Goal: Task Accomplishment & Management: Manage account settings

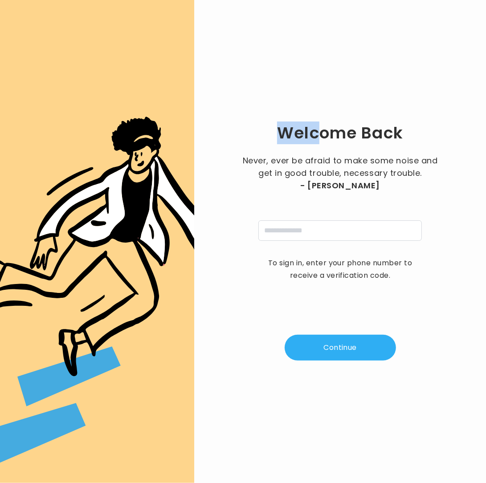
click at [384, 102] on div "Welcome Back Never, ever be afraid to make some noise and get in good trouble, …" at bounding box center [339, 241] width 263 height 455
drag, startPoint x: 426, startPoint y: 54, endPoint x: 436, endPoint y: 16, distance: 39.6
click at [436, 16] on div "Welcome Back Never, ever be afraid to make some noise and get in good trouble, …" at bounding box center [339, 241] width 263 height 455
click at [321, 219] on div "Never, ever be afraid to make some noise and get in good trouble, necessary tro…" at bounding box center [340, 197] width 200 height 86
click at [327, 232] on input "tel" at bounding box center [339, 230] width 163 height 20
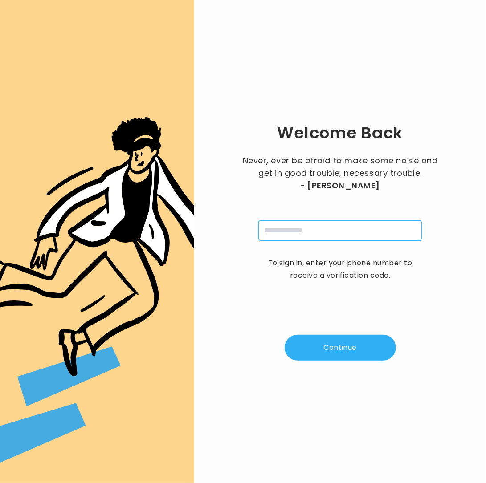
type input "**********"
click at [341, 347] on button "Continue" at bounding box center [340, 348] width 111 height 26
type input "*"
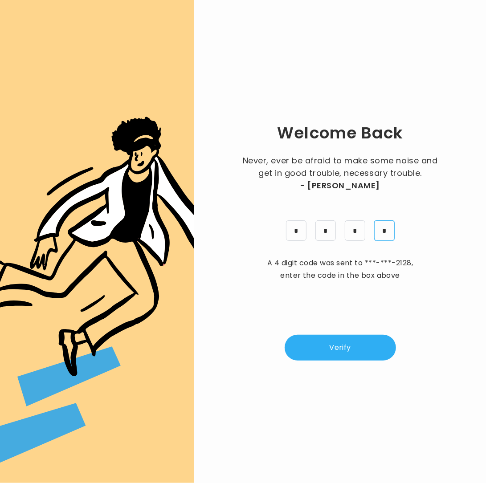
type input "*"
click at [340, 354] on button "Verify" at bounding box center [340, 348] width 111 height 26
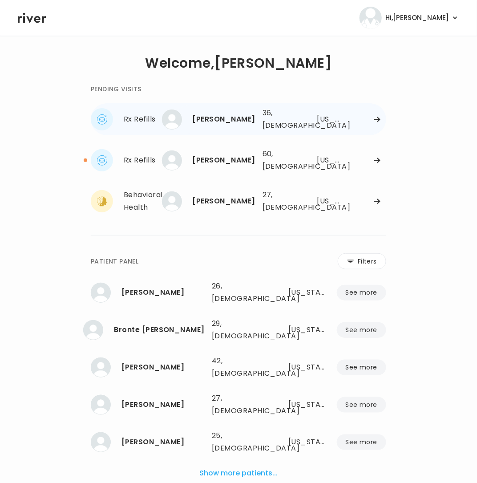
click at [162, 115] on img at bounding box center [172, 120] width 20 height 20
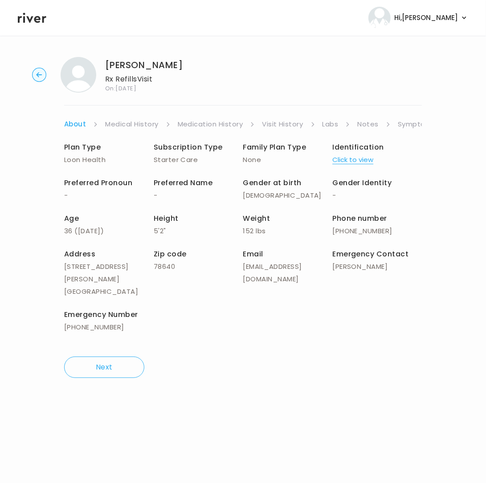
click at [404, 122] on link "Symptoms" at bounding box center [417, 124] width 38 height 12
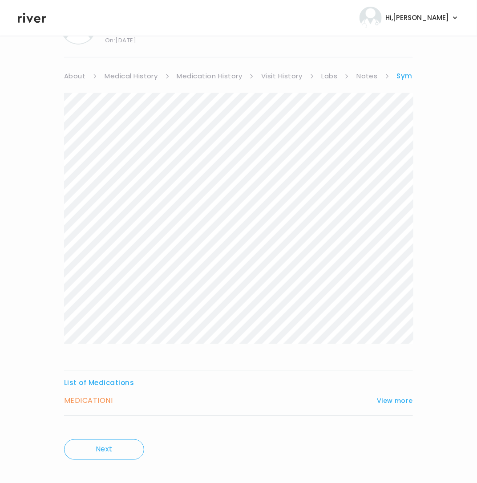
scroll to position [59, 0]
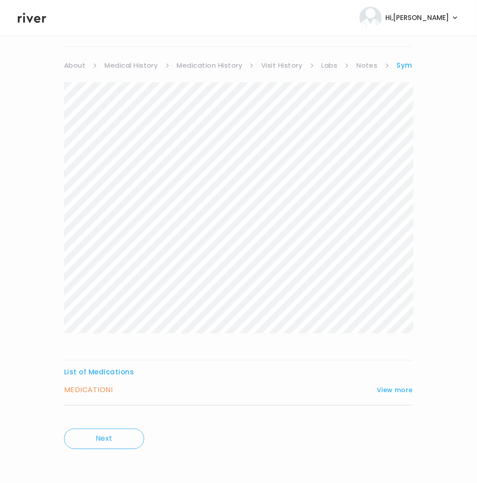
click at [399, 384] on div "MEDICATION I View more" at bounding box center [238, 390] width 349 height 12
click at [398, 387] on button "View more" at bounding box center [395, 390] width 36 height 11
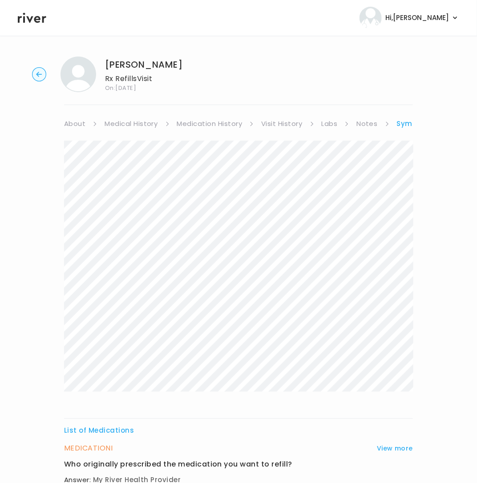
scroll to position [0, 0]
click at [222, 127] on link "Medication History" at bounding box center [209, 124] width 65 height 12
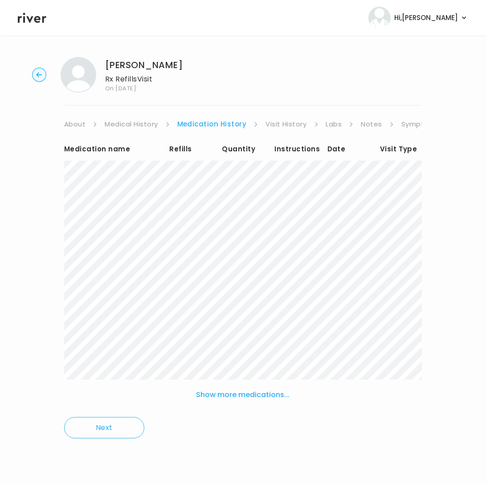
click at [279, 122] on link "Visit History" at bounding box center [285, 124] width 41 height 12
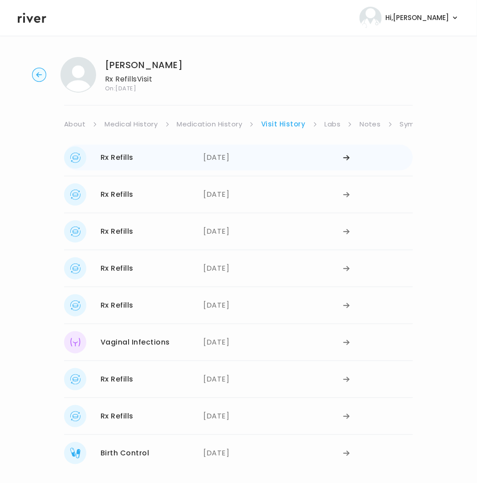
click at [334, 155] on div "05/19/2025" at bounding box center [274, 157] width 140 height 22
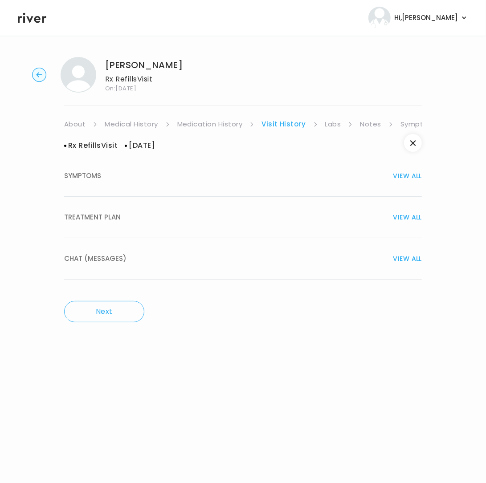
click at [105, 217] on span "TREATMENT PLAN" at bounding box center [92, 217] width 57 height 12
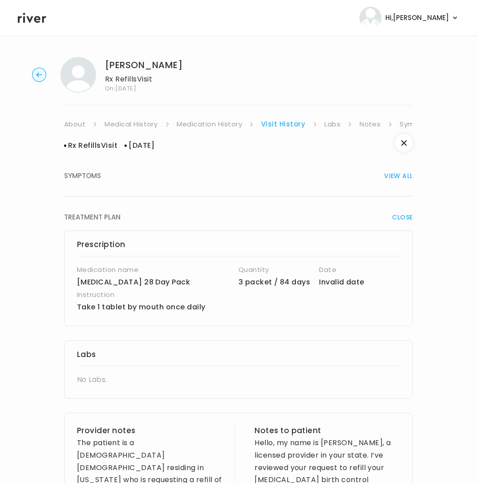
click at [287, 123] on link "Visit History" at bounding box center [283, 124] width 44 height 12
click at [223, 125] on link "Medication History" at bounding box center [209, 124] width 65 height 12
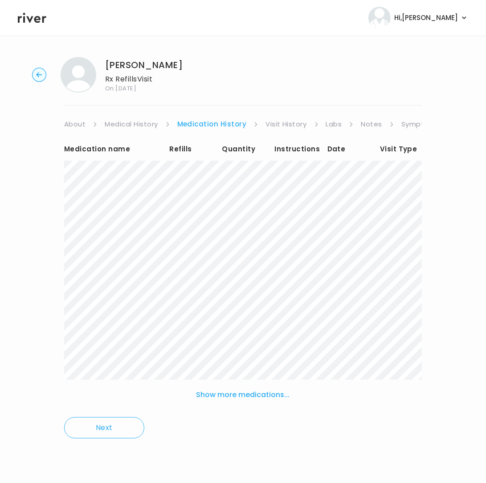
click at [288, 121] on link "Visit History" at bounding box center [285, 124] width 41 height 12
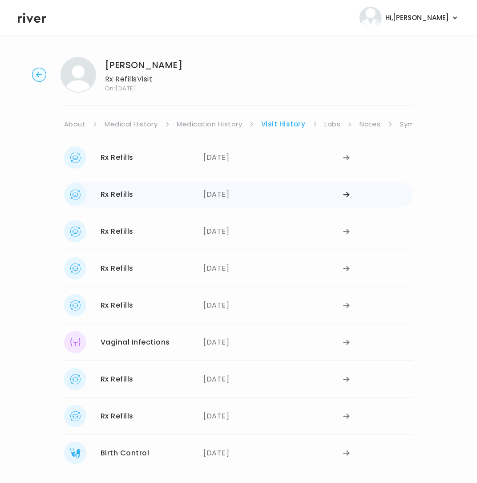
click at [236, 193] on div "02/19/2025" at bounding box center [274, 194] width 140 height 22
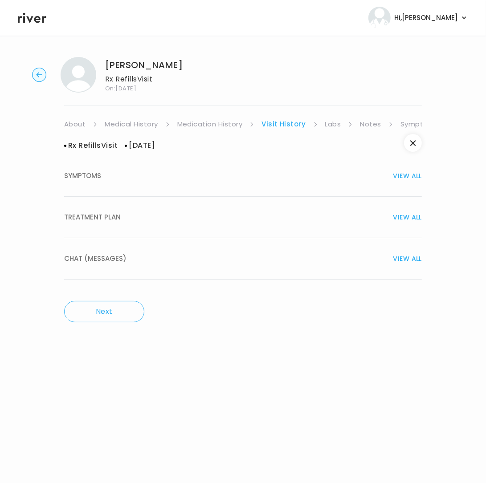
click at [118, 208] on button "TREATMENT PLAN VIEW ALL" at bounding box center [243, 217] width 358 height 41
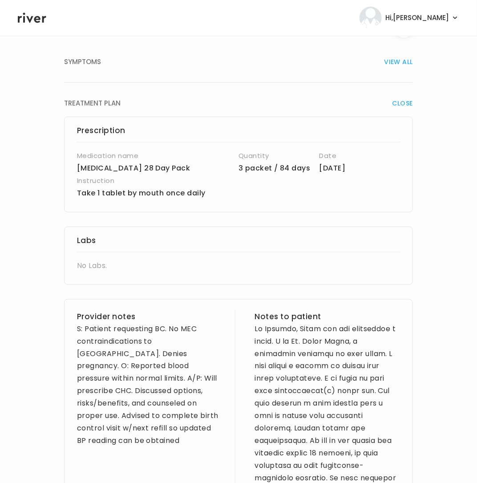
scroll to position [165, 0]
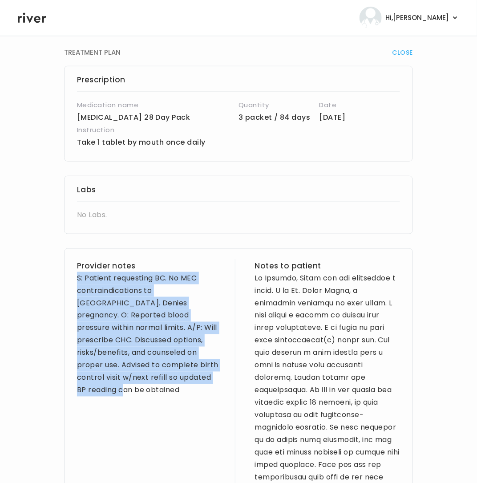
drag, startPoint x: 72, startPoint y: 281, endPoint x: 199, endPoint y: 388, distance: 166.9
click at [207, 391] on div "Provider notes S: Patient requesting BC. No MEC contraindications to CHC. Denie…" at bounding box center [238, 465] width 349 height 435
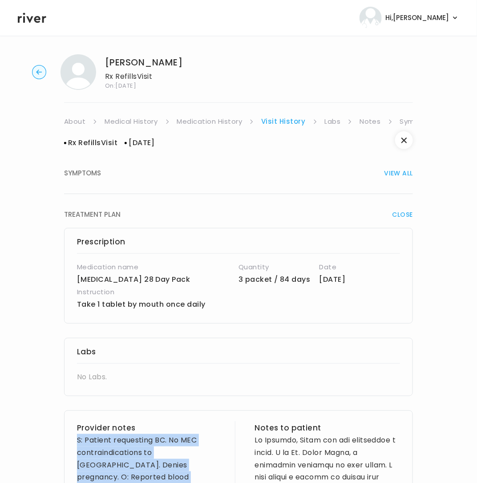
scroll to position [0, 0]
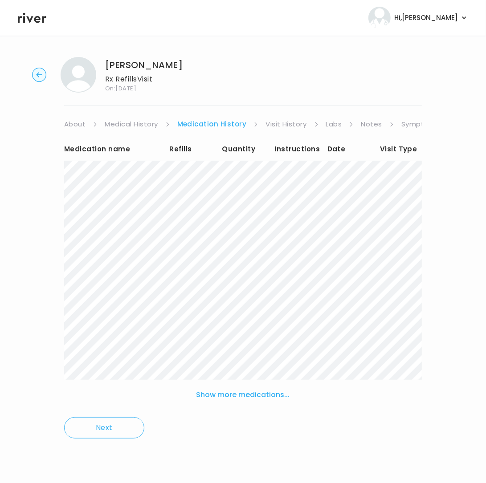
click at [276, 124] on link "Visit History" at bounding box center [285, 124] width 41 height 12
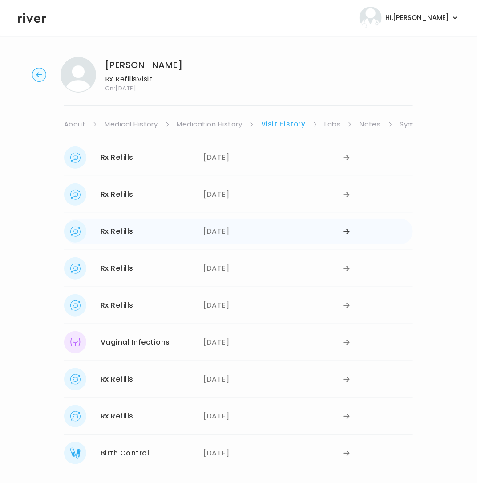
click at [226, 233] on div "12/24/2024" at bounding box center [274, 231] width 140 height 22
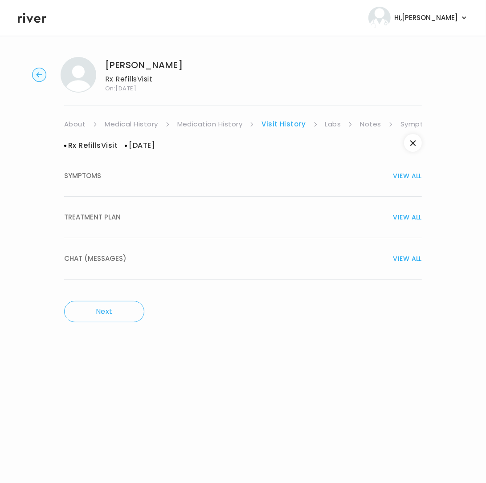
drag, startPoint x: 116, startPoint y: 214, endPoint x: 210, endPoint y: 214, distance: 93.9
click at [117, 214] on span "TREATMENT PLAN" at bounding box center [92, 217] width 57 height 12
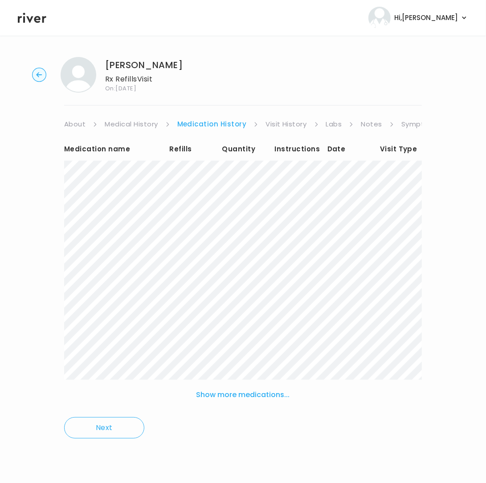
click at [285, 121] on link "Visit History" at bounding box center [285, 124] width 41 height 12
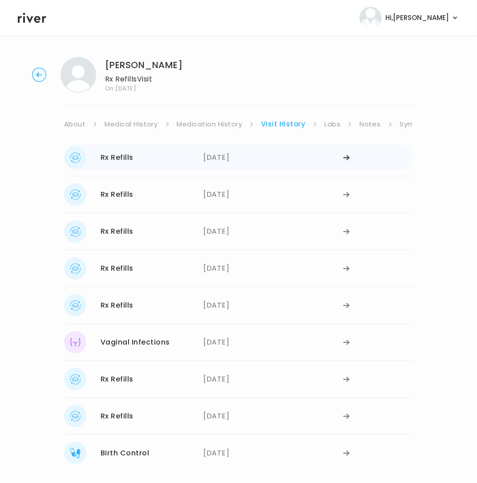
click at [227, 156] on div "05/19/2025" at bounding box center [274, 157] width 140 height 22
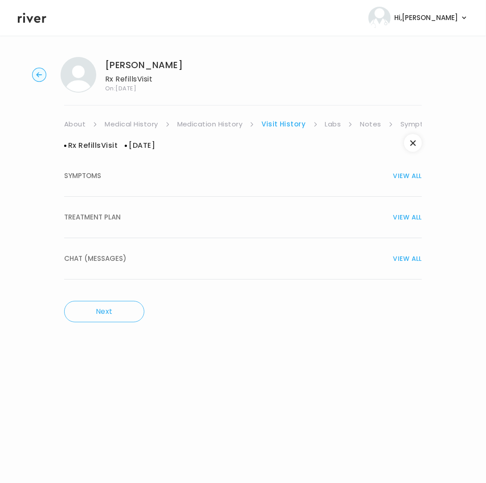
click at [108, 223] on span "TREATMENT PLAN" at bounding box center [92, 217] width 57 height 12
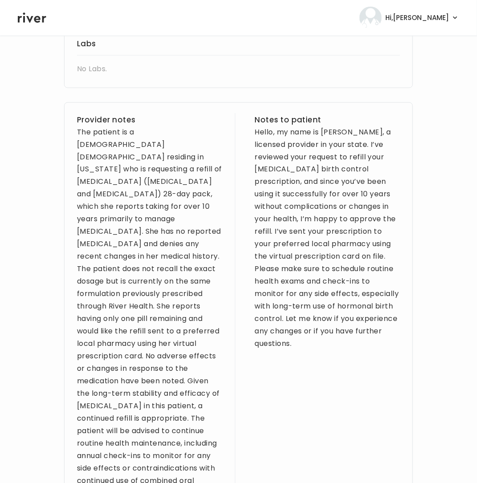
scroll to position [310, 0]
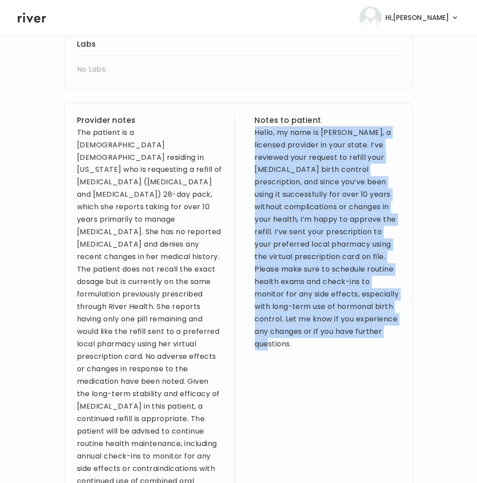
drag, startPoint x: 261, startPoint y: 141, endPoint x: 324, endPoint y: 347, distance: 215.5
click at [324, 347] on div "Provider notes The patient is a 35-year-old female residing in Texas who is req…" at bounding box center [238, 308] width 349 height 411
copy div "Hello, my name is Brittney Afram, a licensed provider in your state. I’ve revie…"
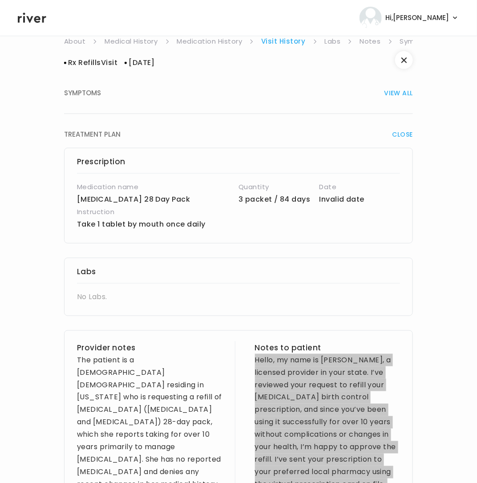
scroll to position [1, 0]
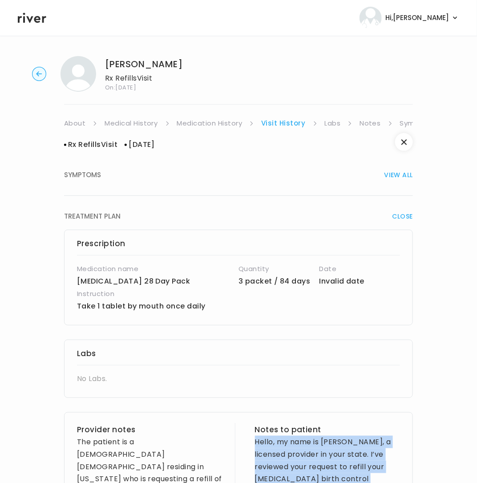
click at [200, 122] on link "Medication History" at bounding box center [209, 123] width 65 height 12
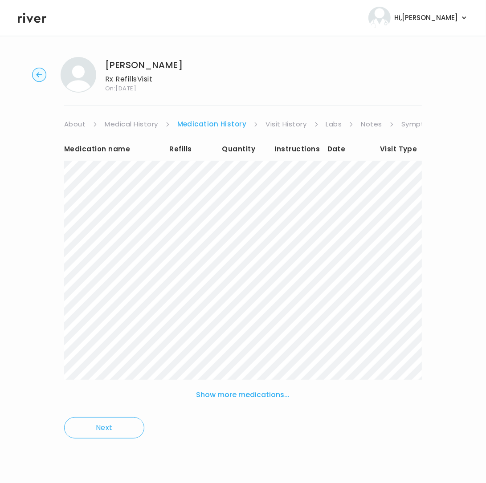
click at [288, 124] on link "Visit History" at bounding box center [285, 124] width 41 height 12
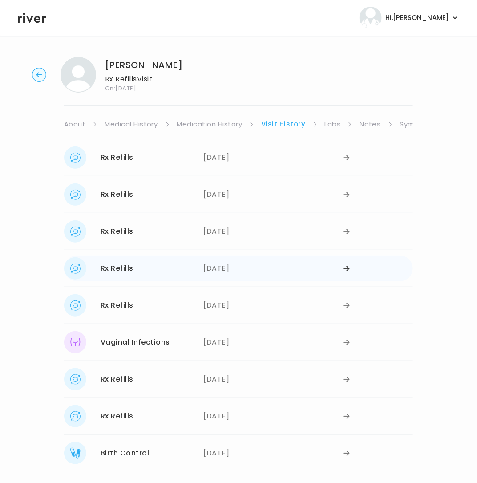
click at [120, 267] on div "Rx Refills" at bounding box center [117, 268] width 33 height 12
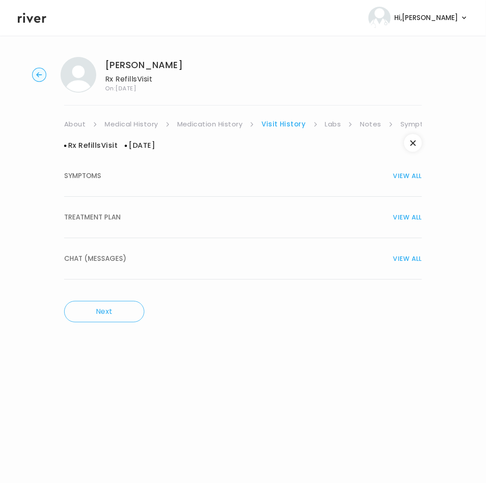
click at [194, 226] on button "TREATMENT PLAN VIEW ALL" at bounding box center [243, 217] width 358 height 41
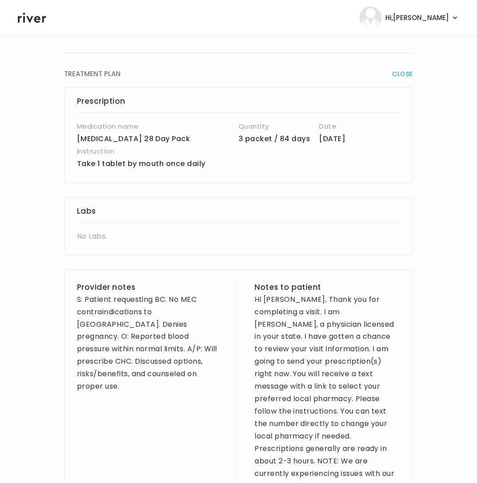
scroll to position [187, 0]
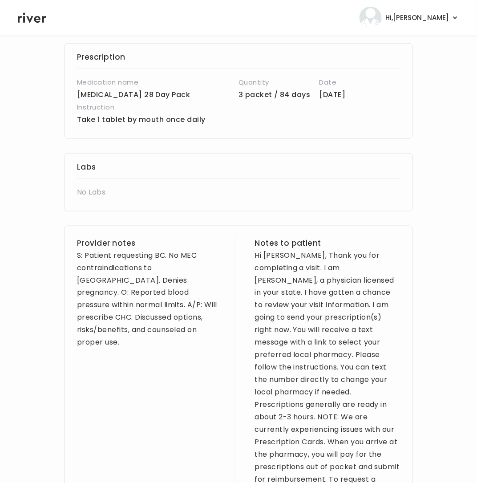
click at [114, 349] on div "Provider notes S: Patient requesting BC. No MEC contraindications to CHC. Denie…" at bounding box center [150, 393] width 146 height 312
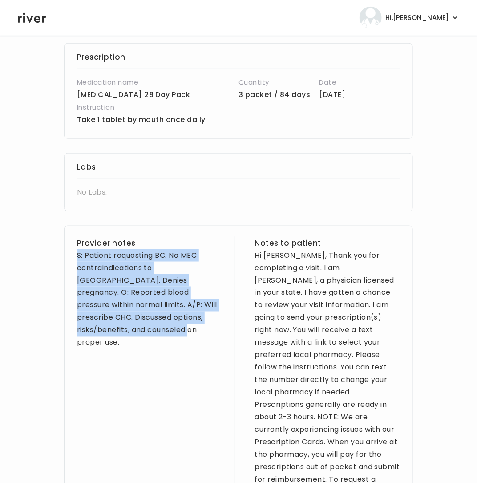
drag, startPoint x: 115, startPoint y: 346, endPoint x: 62, endPoint y: 252, distance: 107.2
click at [62, 252] on div "Rachael Grunewald Rx Refills Visit On: 22 Aug 2025 About Medical History Medica…" at bounding box center [238, 264] width 477 height 805
copy div "S: Patient requesting BC. No MEC contraindications to CHC. Denies pregnancy. O:…"
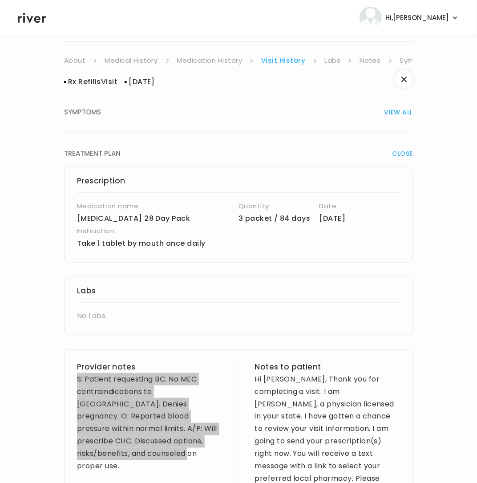
scroll to position [79, 0]
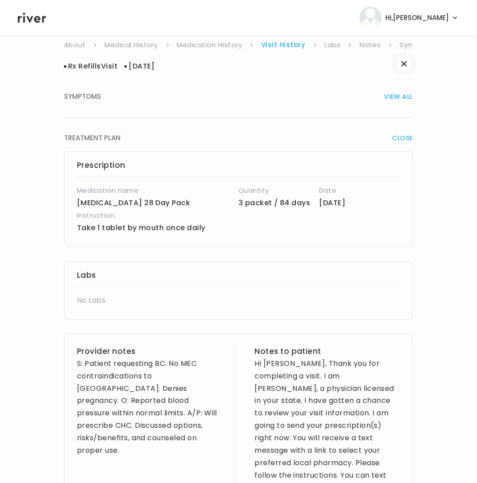
click at [76, 228] on div "Prescription Medication name Volnea 28 Day Pack Quantity 3 packet / 84 days Dat…" at bounding box center [238, 199] width 349 height 96
drag, startPoint x: 76, startPoint y: 228, endPoint x: 222, endPoint y: 228, distance: 146.0
click at [222, 228] on div "Prescription Medication name Volnea 28 Day Pack Quantity 3 packet / 84 days Dat…" at bounding box center [238, 199] width 349 height 96
copy p "Take 1 tablet by mouth once daily"
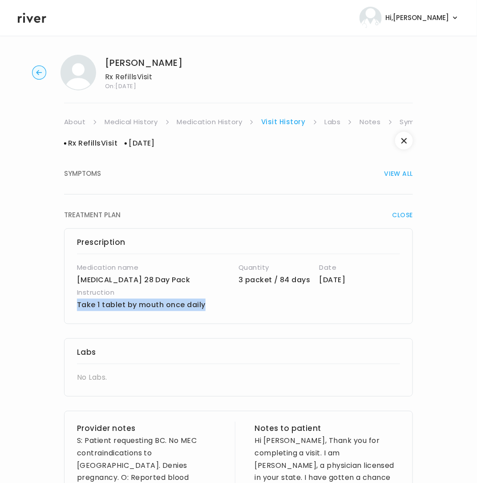
scroll to position [0, 0]
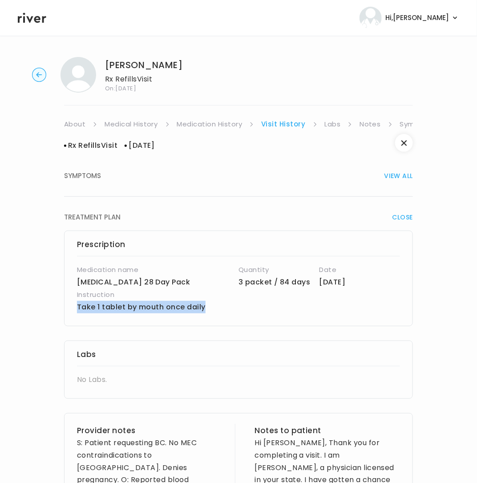
click at [329, 123] on link "Labs" at bounding box center [333, 124] width 16 height 12
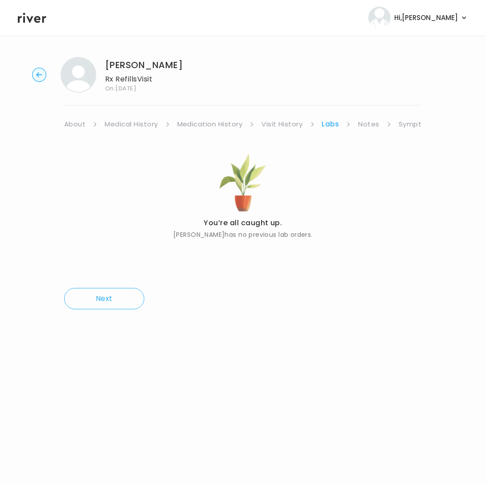
click at [302, 124] on link "Visit History" at bounding box center [281, 124] width 41 height 12
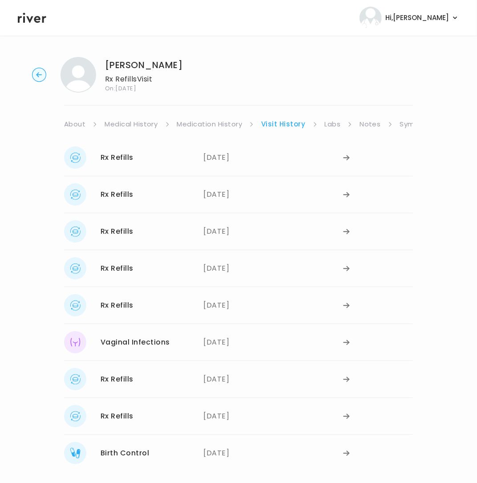
click at [402, 122] on link "Symptoms" at bounding box center [419, 124] width 38 height 12
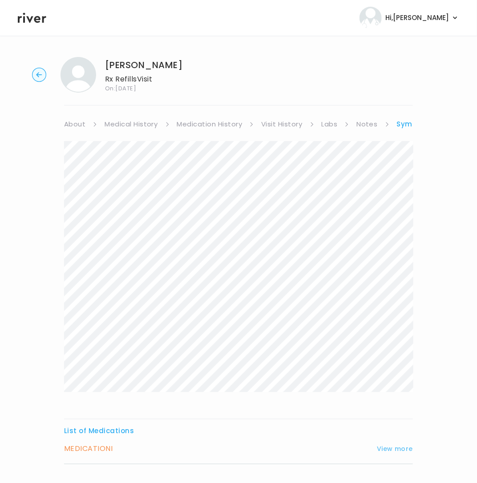
click at [388, 448] on button "View more" at bounding box center [395, 448] width 36 height 11
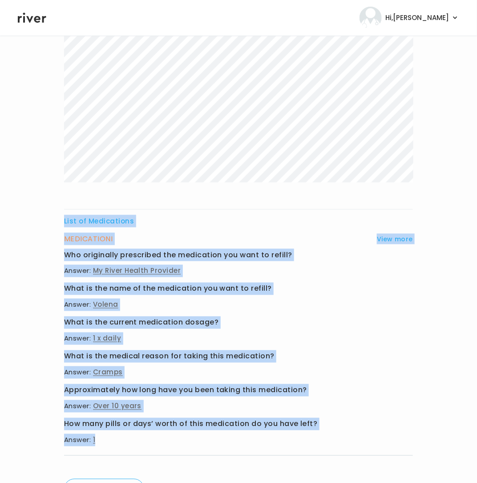
scroll to position [260, 0]
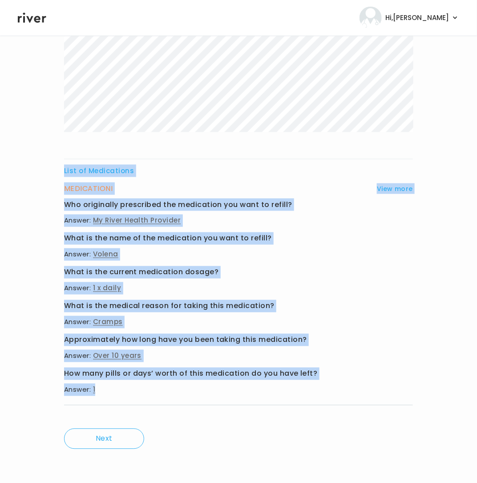
click at [226, 480] on main "Rachael Grunewald Rx Refills Visit On: 22 Aug 2025 About Medical History Medica…" at bounding box center [238, 129] width 477 height 707
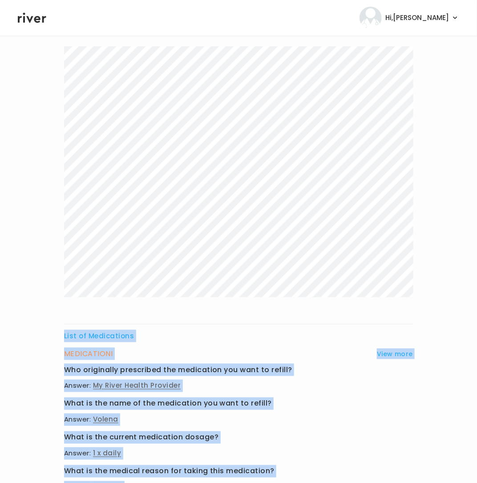
scroll to position [0, 0]
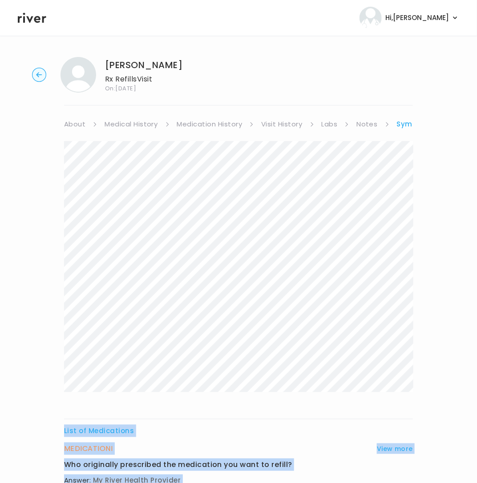
click at [38, 70] on circle "button" at bounding box center [40, 75] width 14 height 14
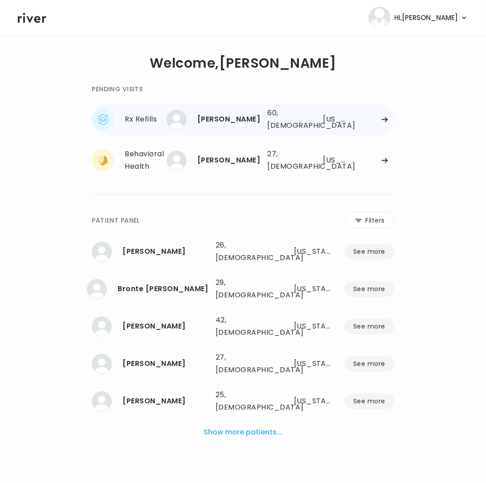
click at [217, 123] on div "POLLY BERTRAM" at bounding box center [228, 119] width 63 height 12
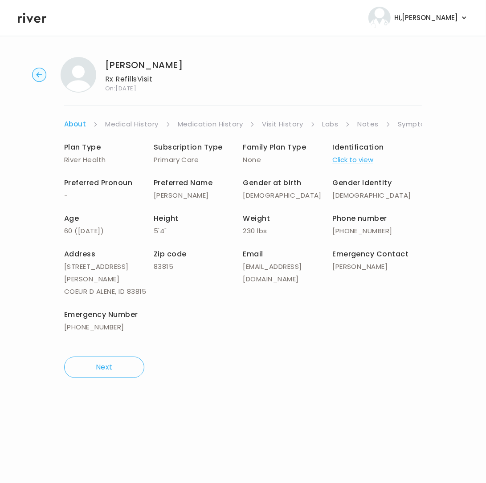
click at [410, 126] on link "Symptoms" at bounding box center [417, 124] width 38 height 12
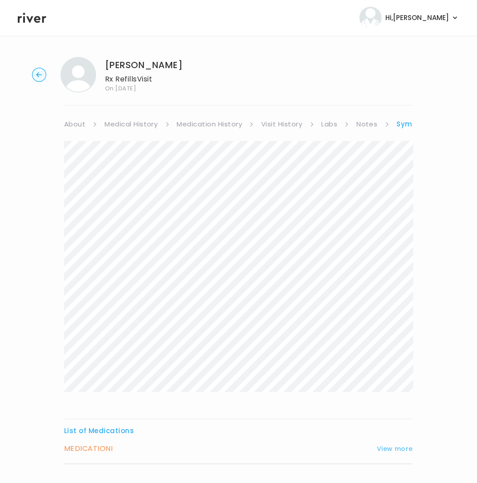
click at [399, 451] on button "View more" at bounding box center [395, 448] width 36 height 11
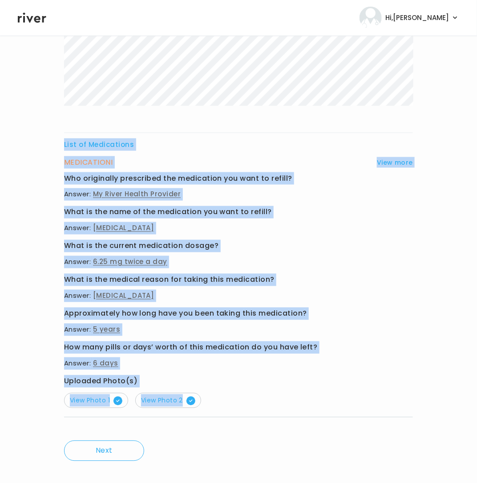
scroll to position [299, 0]
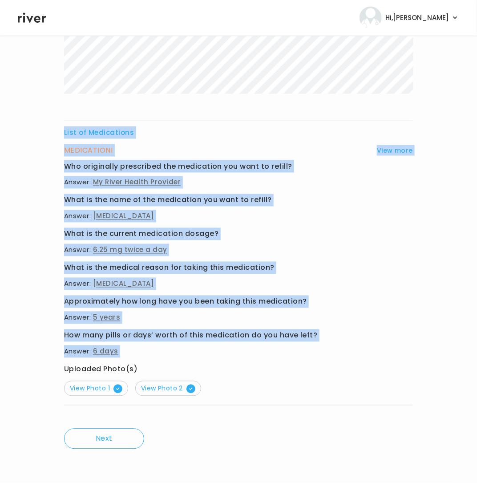
click at [138, 358] on div "List of Medications MEDICATION I View more Who originally prescribed the medica…" at bounding box center [238, 130] width 349 height 575
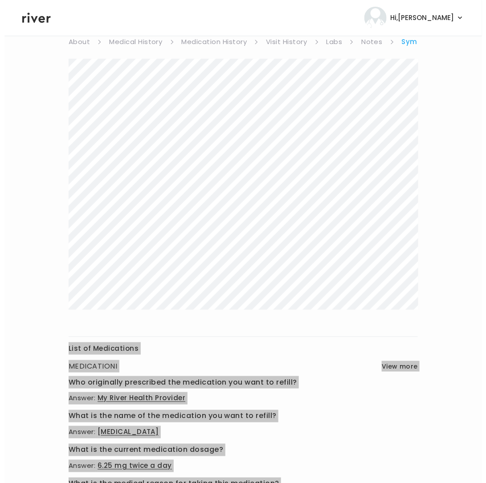
scroll to position [0, 0]
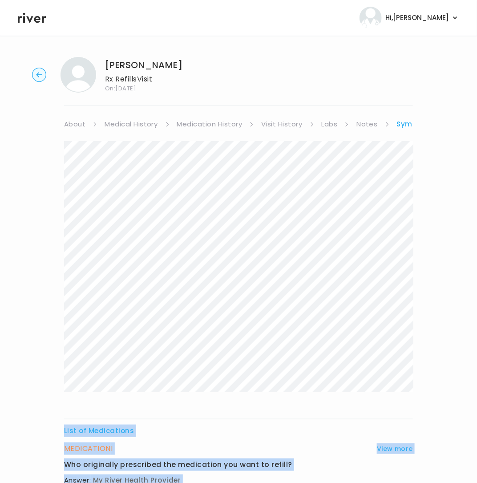
click at [372, 127] on link "Notes" at bounding box center [367, 124] width 21 height 12
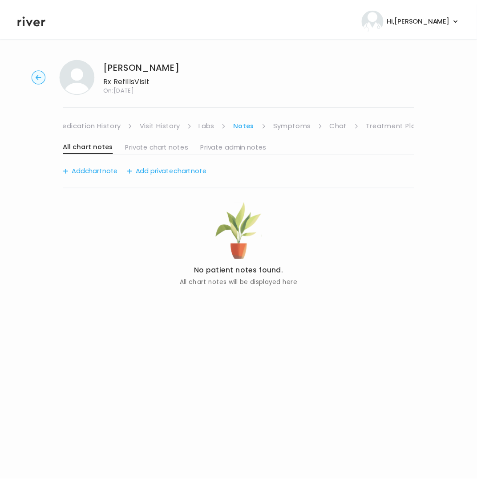
scroll to position [0, 122]
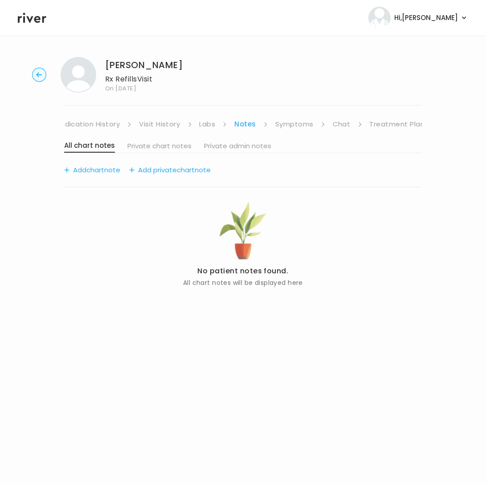
click at [333, 126] on link "Chat" at bounding box center [342, 124] width 18 height 12
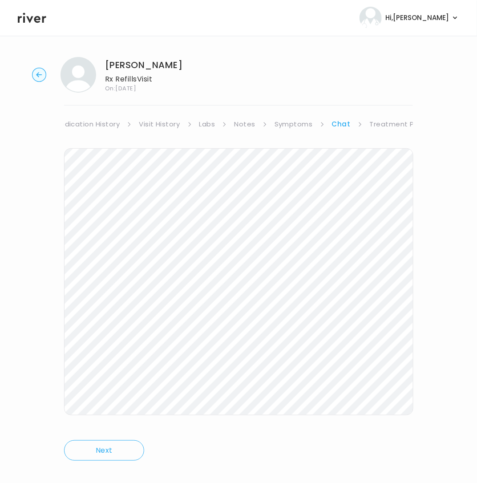
click at [386, 125] on link "Treatment Plan" at bounding box center [397, 124] width 55 height 12
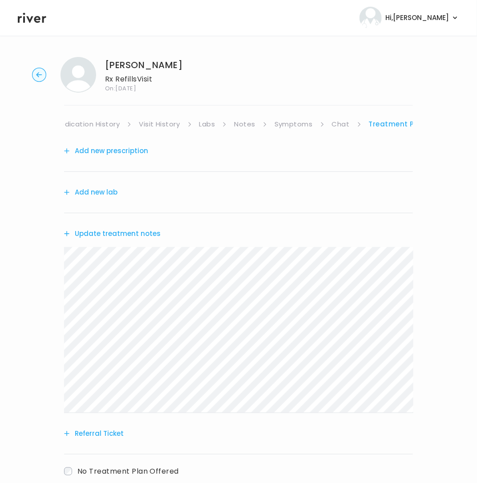
click at [98, 236] on button "Update treatment notes" at bounding box center [112, 234] width 97 height 12
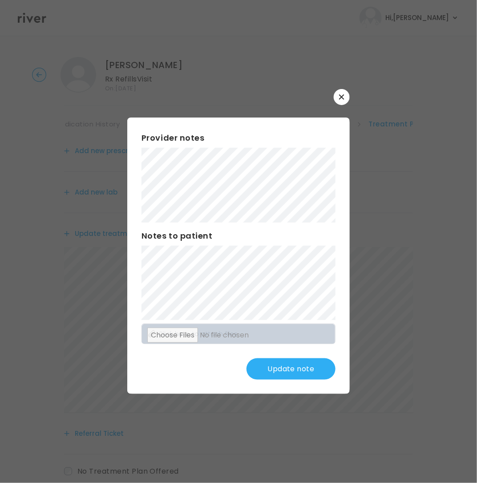
click at [352, 319] on div "​ Provider notes Notes to patient Click here to attach files Update note" at bounding box center [238, 241] width 477 height 483
click at [328, 368] on div "Provider notes Notes to patient Click here to attach files Update note" at bounding box center [238, 256] width 223 height 276
click at [130, 226] on div "Provider notes Notes to patient Click here to attach files Update note" at bounding box center [238, 256] width 223 height 276
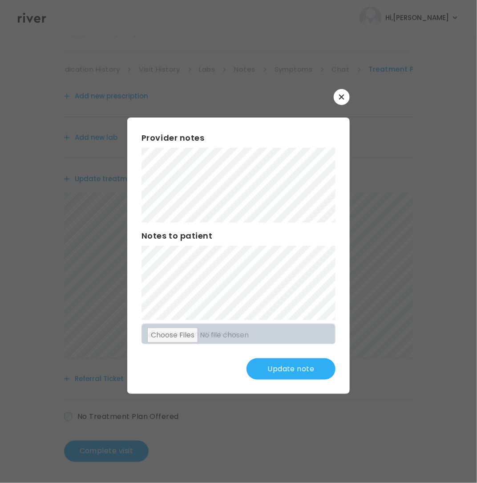
scroll to position [56, 0]
click at [291, 369] on button "Update note" at bounding box center [291, 368] width 89 height 21
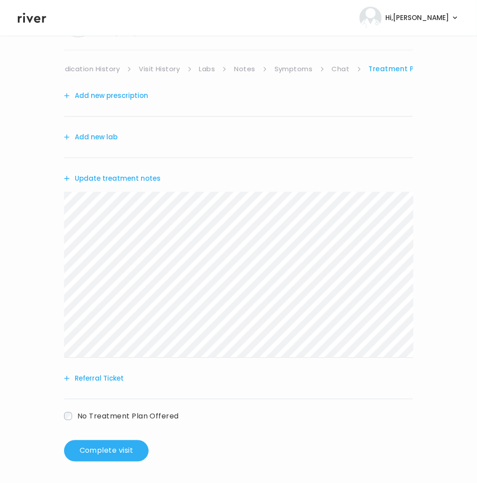
click at [99, 132] on button "Add new lab" at bounding box center [90, 137] width 53 height 12
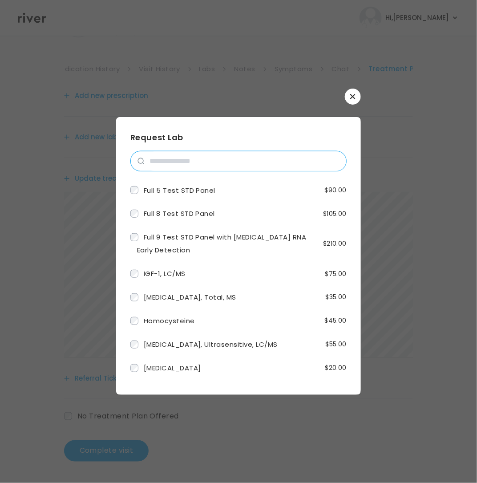
click at [198, 168] on input "search" at bounding box center [245, 161] width 202 height 20
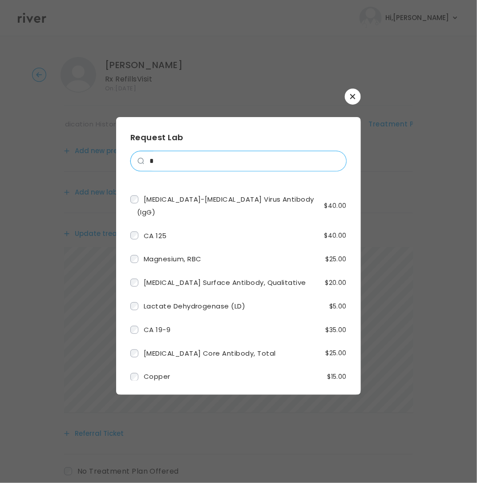
scroll to position [75, 0]
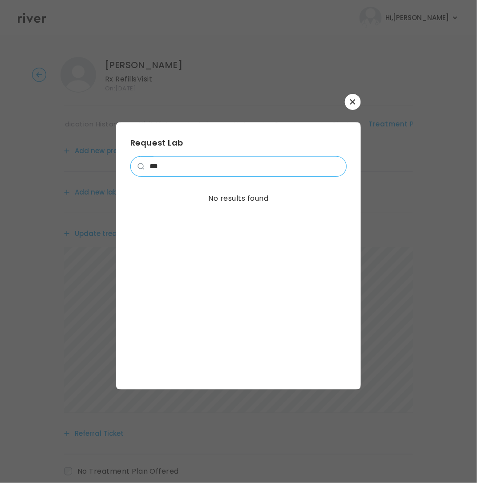
type input "***"
click at [348, 98] on button "button" at bounding box center [353, 102] width 16 height 16
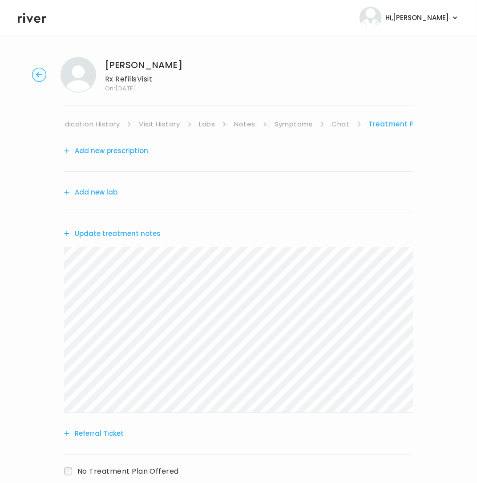
click at [90, 197] on button "Add new lab" at bounding box center [90, 192] width 53 height 12
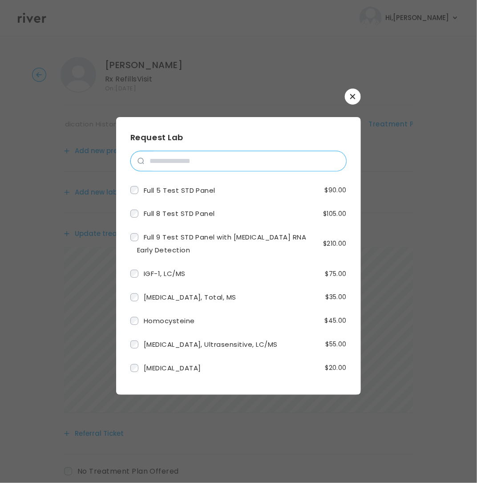
click at [169, 157] on input "search" at bounding box center [245, 161] width 202 height 20
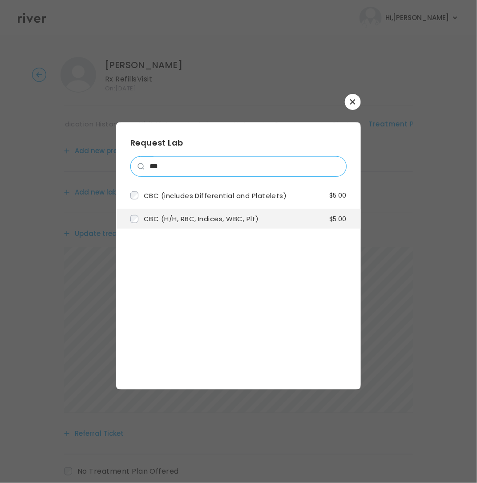
type input "***"
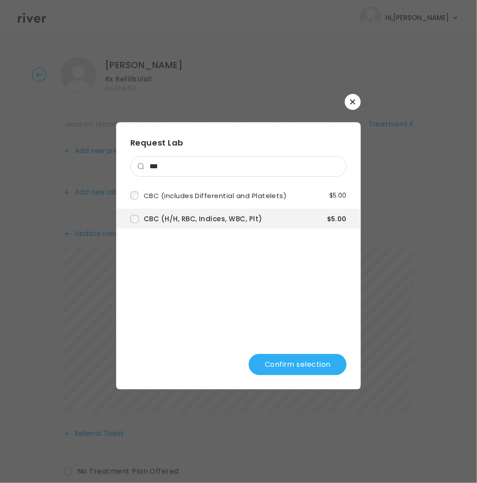
drag, startPoint x: 296, startPoint y: 362, endPoint x: 293, endPoint y: 346, distance: 16.2
click at [296, 360] on button "Confirm selection" at bounding box center [298, 364] width 98 height 21
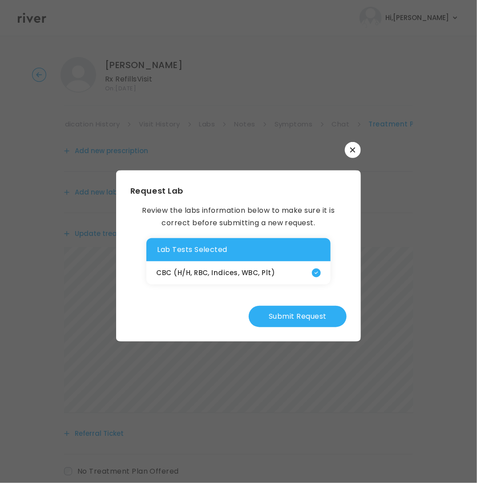
drag, startPoint x: 292, startPoint y: 328, endPoint x: 291, endPoint y: 323, distance: 4.5
click at [291, 325] on div "Request Lab Review the labs information below to make sure it is correct before…" at bounding box center [238, 256] width 245 height 171
click at [291, 321] on button "Submit Request" at bounding box center [298, 316] width 98 height 21
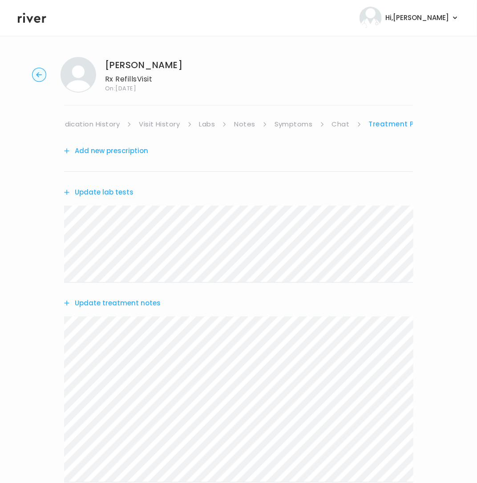
click at [106, 192] on button "Update lab tests" at bounding box center [98, 192] width 69 height 12
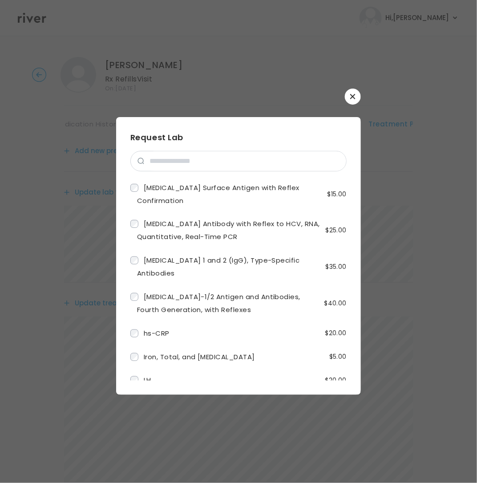
scroll to position [1010, 0]
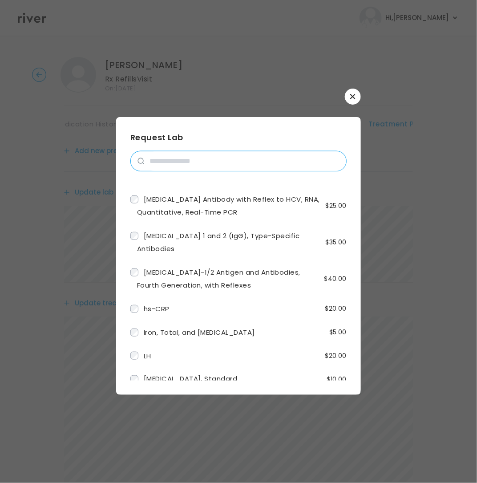
click at [229, 161] on input "search" at bounding box center [245, 161] width 202 height 20
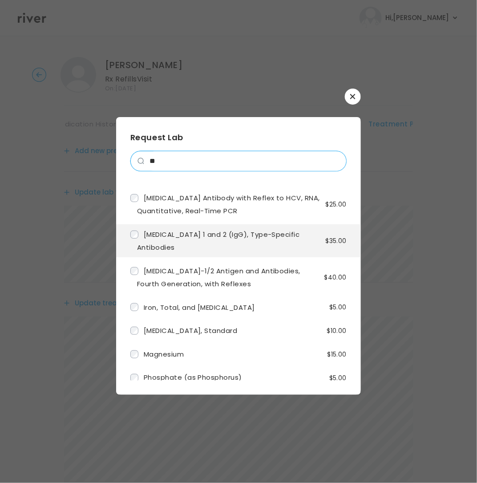
scroll to position [0, 0]
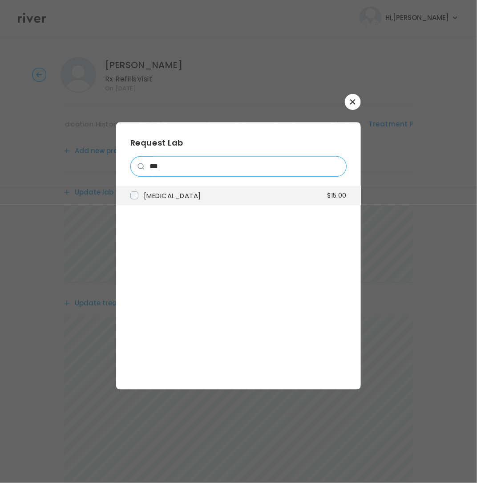
type input "***"
click at [203, 199] on li "Hemoglobin A1c $15.00" at bounding box center [238, 196] width 245 height 20
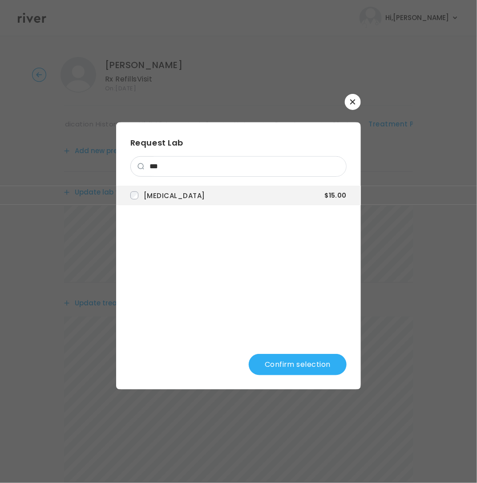
drag, startPoint x: 276, startPoint y: 358, endPoint x: 269, endPoint y: 340, distance: 19.3
click at [276, 358] on button "Confirm selection" at bounding box center [298, 364] width 98 height 21
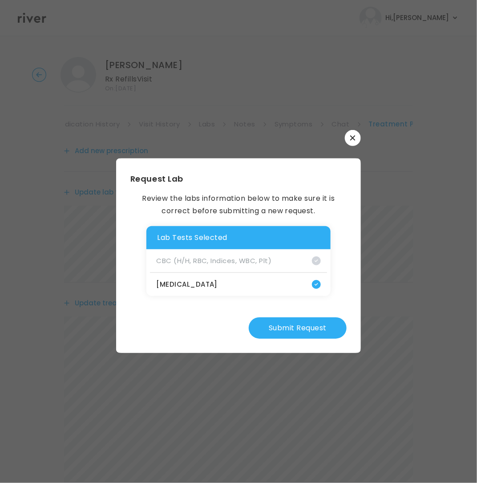
click at [315, 328] on button "Submit Request" at bounding box center [298, 327] width 98 height 21
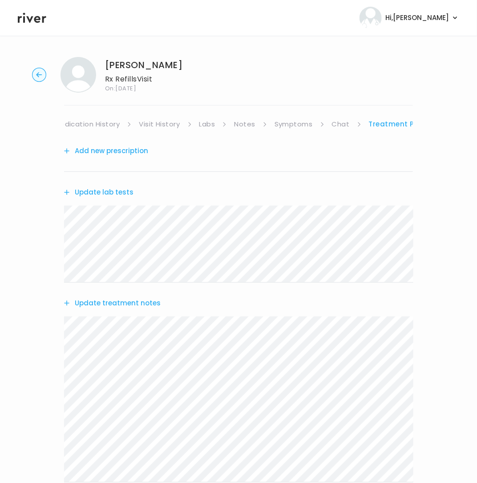
click at [122, 190] on button "Update lab tests" at bounding box center [98, 192] width 69 height 12
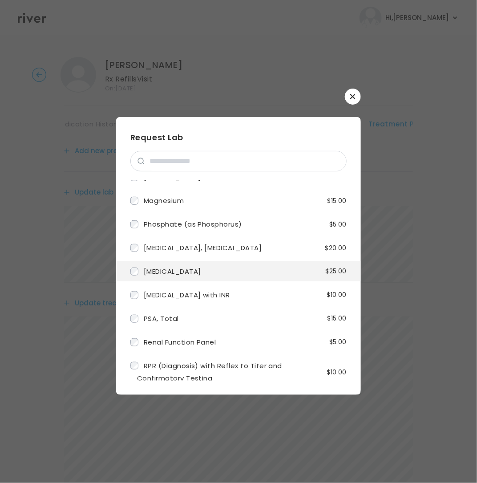
scroll to position [1214, 0]
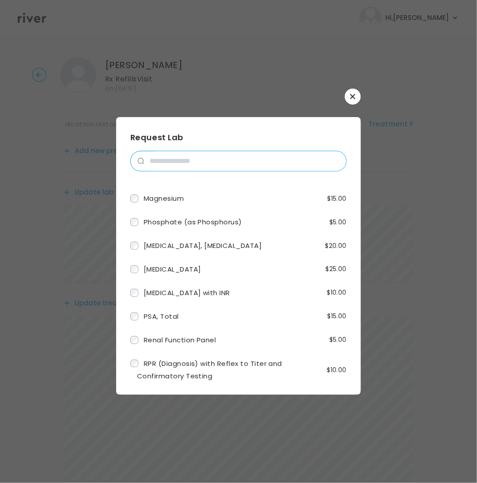
click at [172, 159] on input "search" at bounding box center [245, 161] width 202 height 20
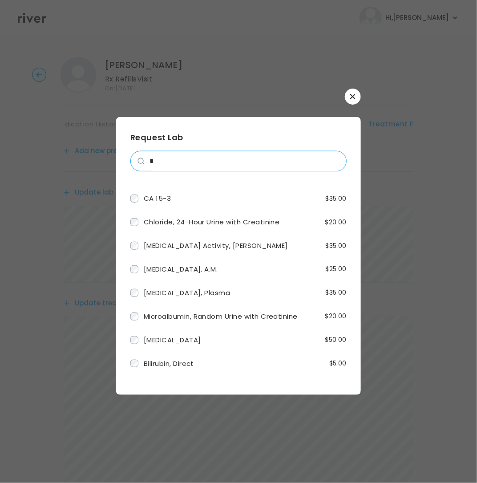
scroll to position [733, 0]
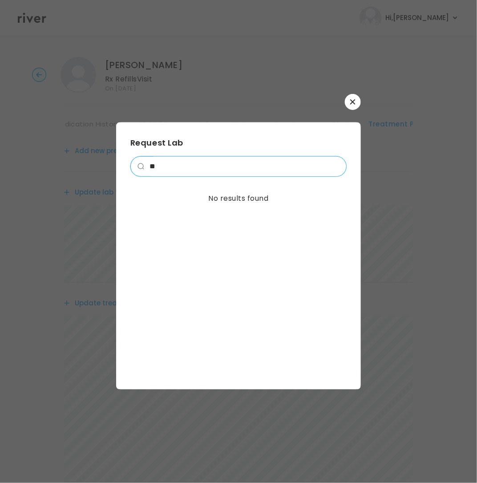
type input "*"
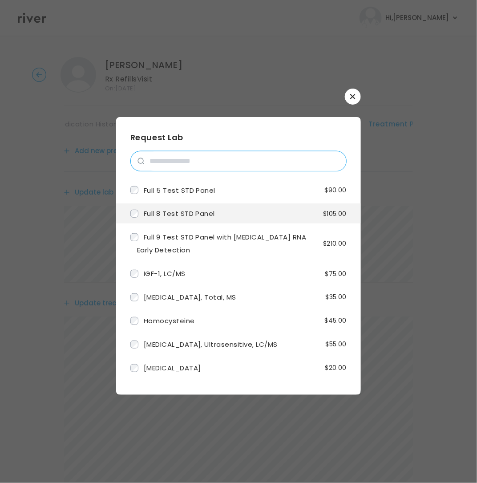
scroll to position [2, 0]
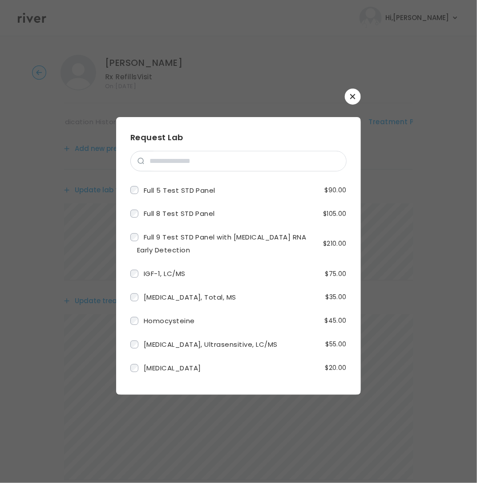
click at [351, 100] on button "button" at bounding box center [353, 97] width 16 height 16
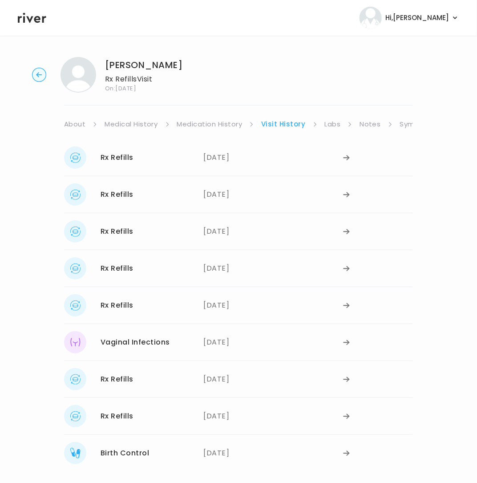
click at [411, 124] on link "Symptoms" at bounding box center [419, 124] width 38 height 12
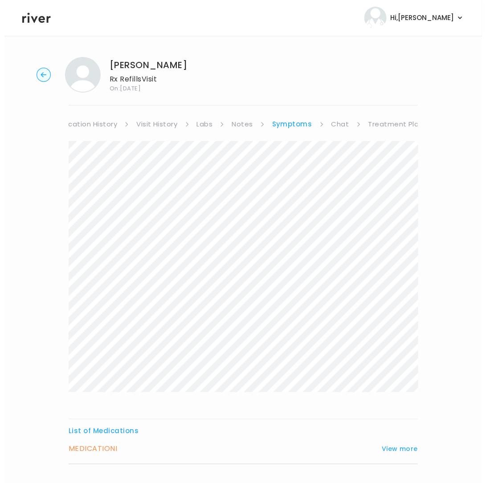
scroll to position [0, 131]
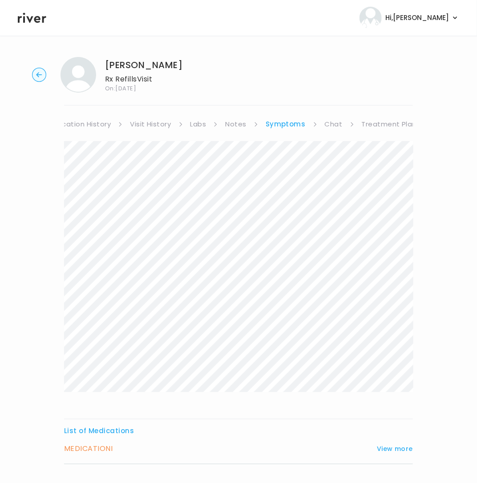
click at [387, 120] on link "Treatment Plan" at bounding box center [389, 124] width 55 height 12
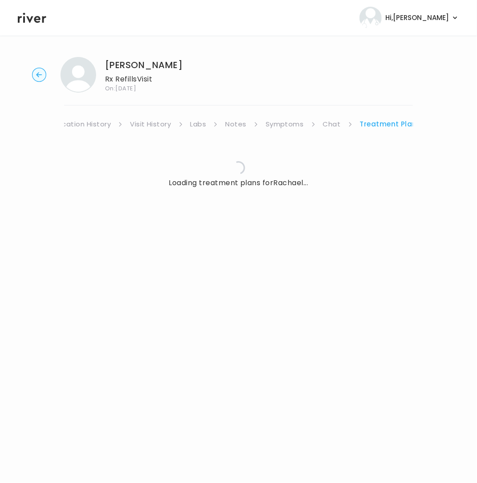
scroll to position [0, 123]
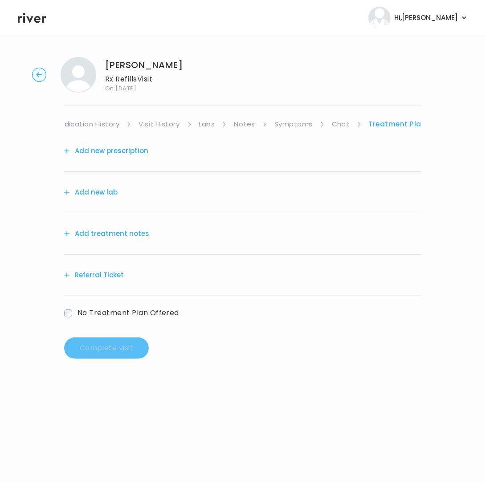
click at [101, 192] on button "Add new lab" at bounding box center [90, 192] width 53 height 12
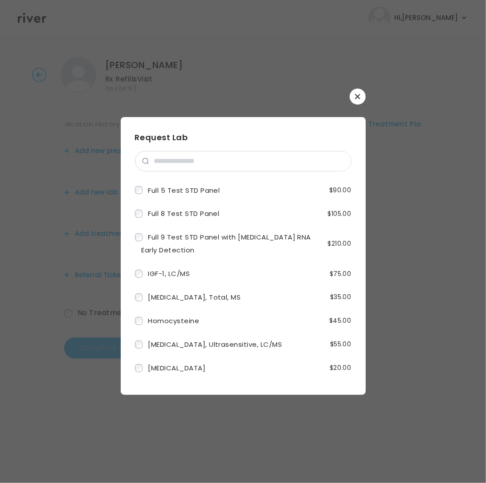
click at [362, 93] on button "button" at bounding box center [358, 97] width 16 height 16
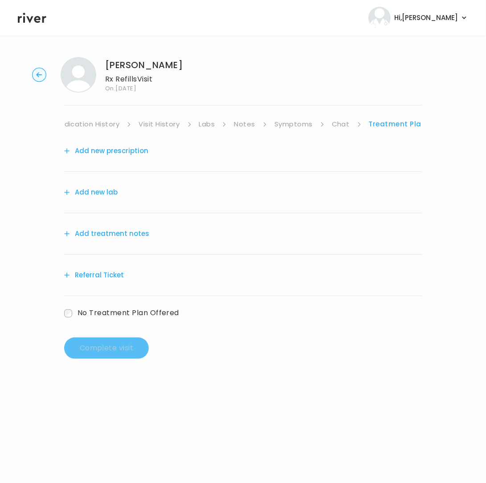
click at [99, 232] on button "Add treatment notes" at bounding box center [106, 234] width 85 height 12
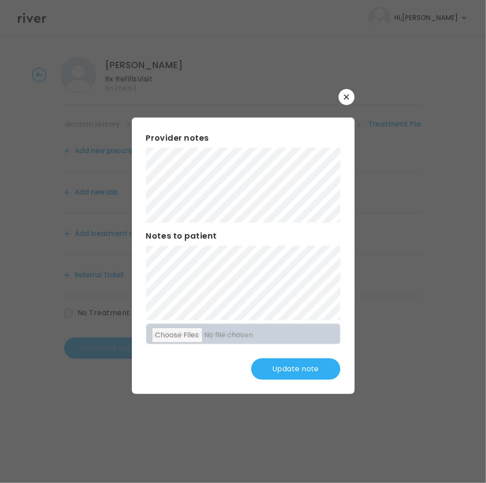
drag, startPoint x: 291, startPoint y: 371, endPoint x: 215, endPoint y: 332, distance: 85.8
click at [291, 371] on button "Update note" at bounding box center [295, 368] width 89 height 21
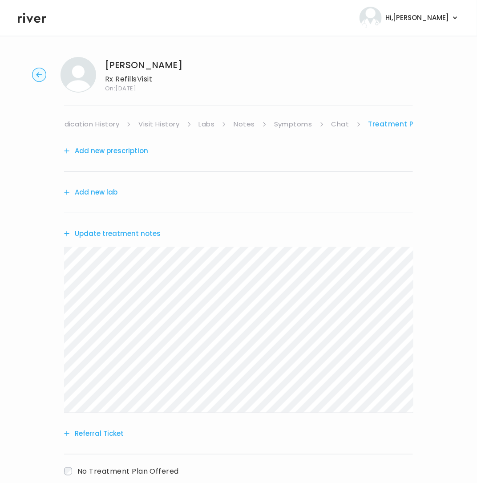
click at [114, 150] on button "Add new prescription" at bounding box center [106, 151] width 84 height 12
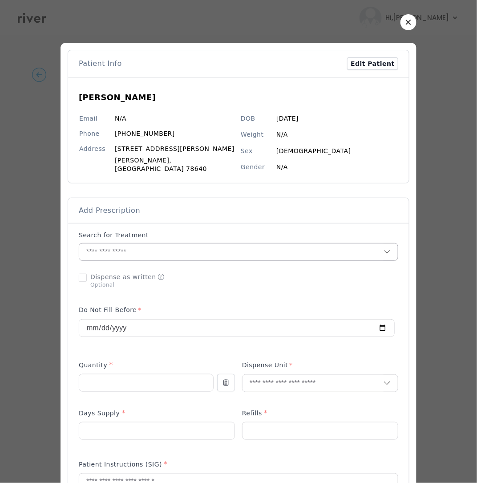
click at [124, 254] on input "text" at bounding box center [231, 252] width 305 height 17
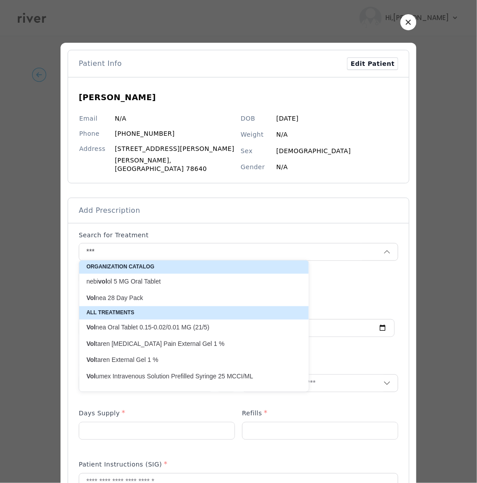
click at [138, 296] on p "Vol nea 28 Day Pack" at bounding box center [188, 298] width 205 height 8
type input "**********"
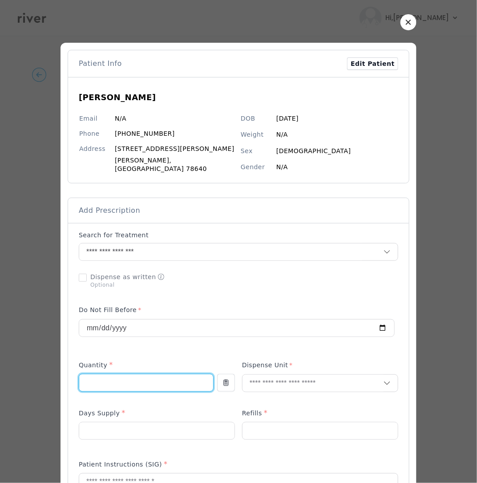
click at [122, 375] on input "number" at bounding box center [146, 382] width 134 height 17
type input "*"
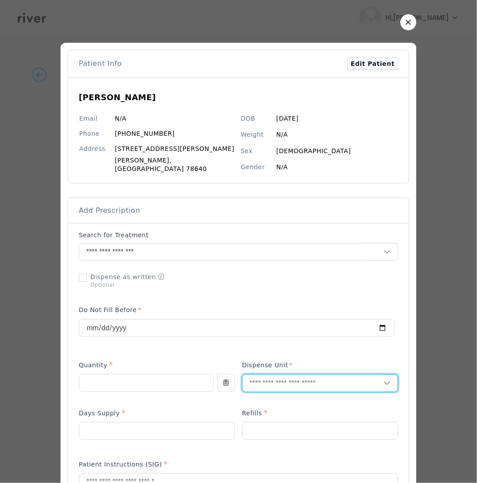
drag, startPoint x: 273, startPoint y: 379, endPoint x: 268, endPoint y: 377, distance: 5.6
click at [273, 380] on input "text" at bounding box center [313, 383] width 141 height 17
type input "**"
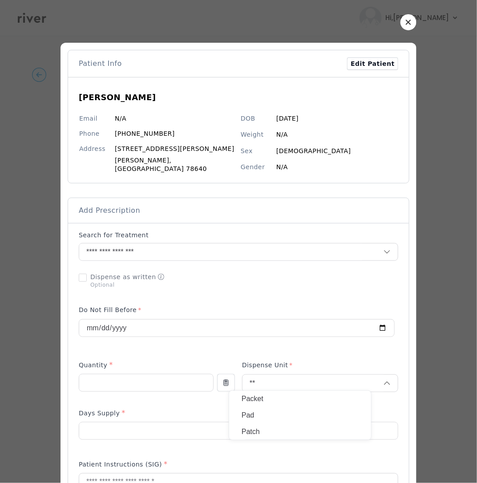
click at [277, 401] on p "Packet" at bounding box center [300, 399] width 117 height 13
click at [129, 422] on div at bounding box center [157, 431] width 156 height 18
drag, startPoint x: 152, startPoint y: 416, endPoint x: 148, endPoint y: 420, distance: 5.7
click at [150, 417] on div "Days Supply *" at bounding box center [157, 415] width 156 height 14
click at [140, 425] on input "number" at bounding box center [156, 431] width 155 height 17
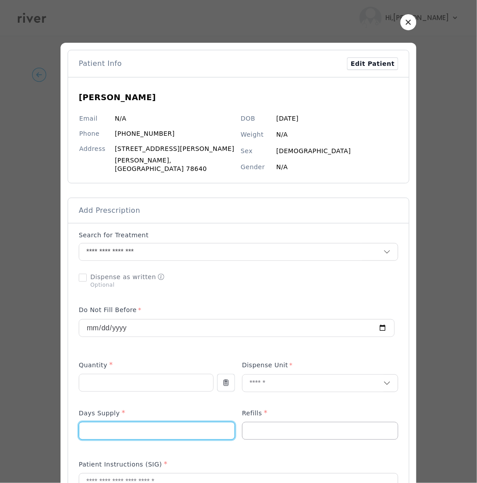
type input "**"
click at [284, 431] on input "number" at bounding box center [320, 431] width 155 height 17
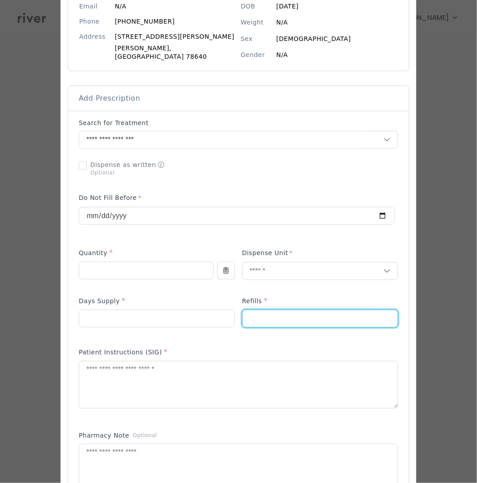
scroll to position [113, 0]
type input "*"
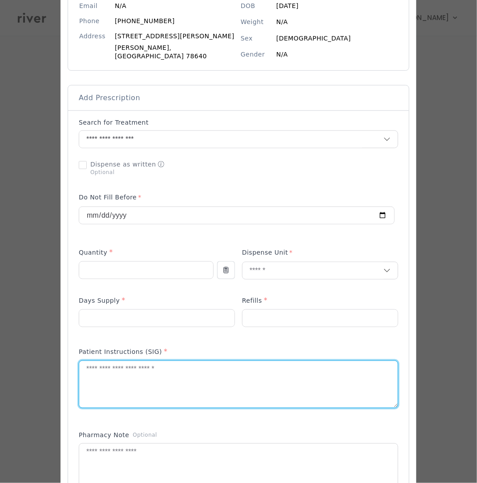
drag, startPoint x: 108, startPoint y: 380, endPoint x: 69, endPoint y: 363, distance: 43.1
click at [109, 379] on textarea at bounding box center [238, 384] width 319 height 47
paste textarea "**********"
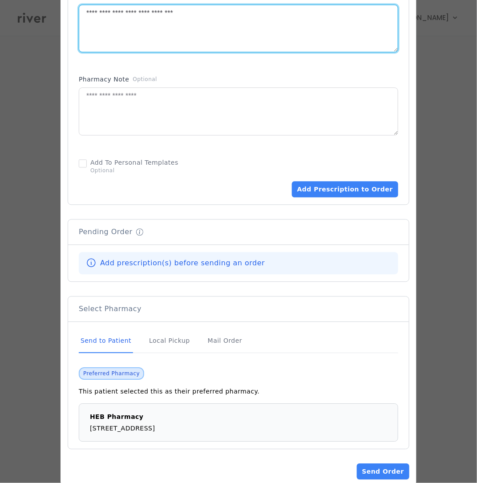
scroll to position [484, 0]
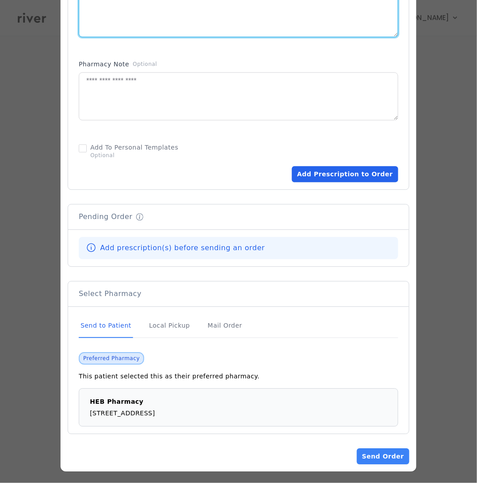
type textarea "**********"
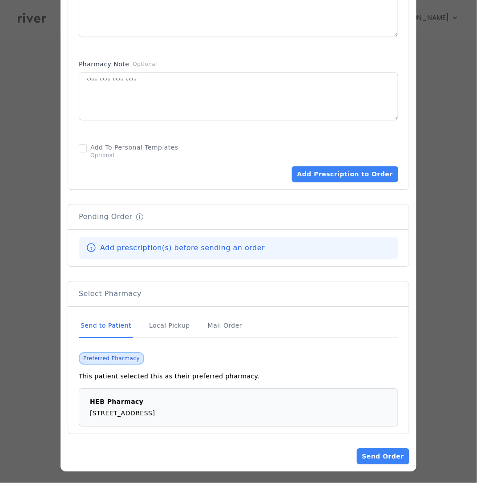
drag, startPoint x: 331, startPoint y: 170, endPoint x: 407, endPoint y: 221, distance: 91.7
click at [332, 169] on button "Add Prescription to Order" at bounding box center [345, 174] width 106 height 16
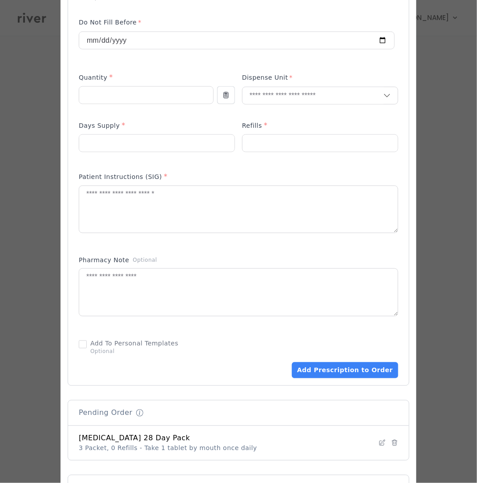
scroll to position [482, 0]
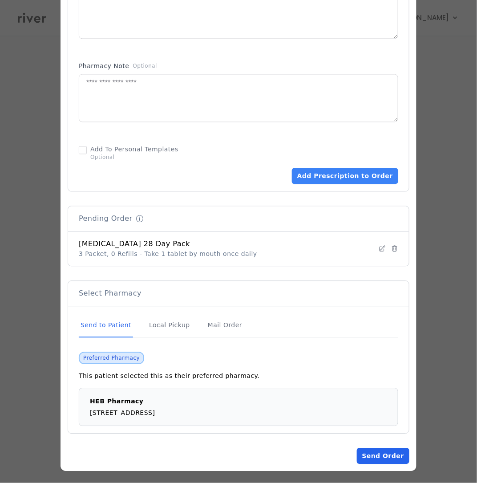
click at [371, 455] on button "Send Order" at bounding box center [383, 456] width 53 height 16
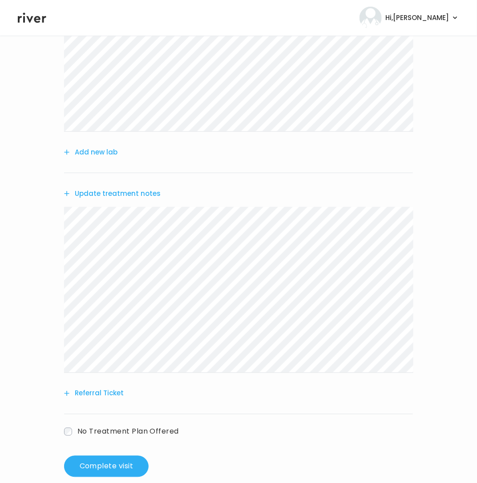
scroll to position [159, 0]
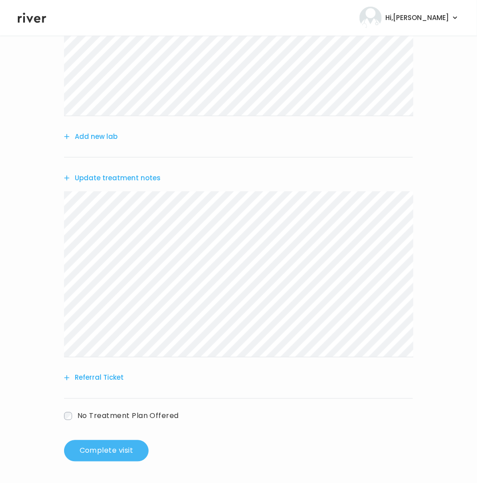
click at [81, 459] on button "Complete visit" at bounding box center [106, 450] width 85 height 21
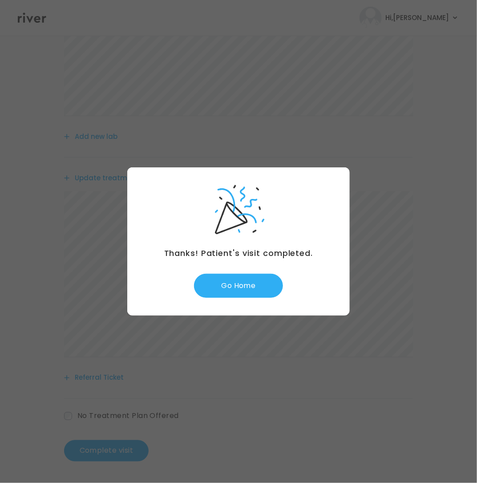
drag, startPoint x: 253, startPoint y: 292, endPoint x: 316, endPoint y: 260, distance: 70.5
click at [257, 290] on button "Go Home" at bounding box center [238, 286] width 89 height 24
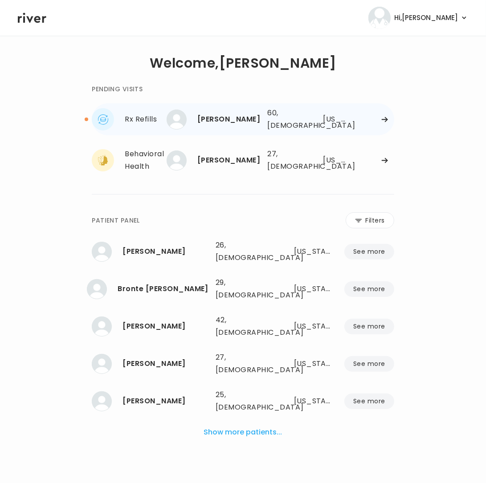
click at [259, 124] on div "[PERSON_NAME]" at bounding box center [228, 119] width 63 height 12
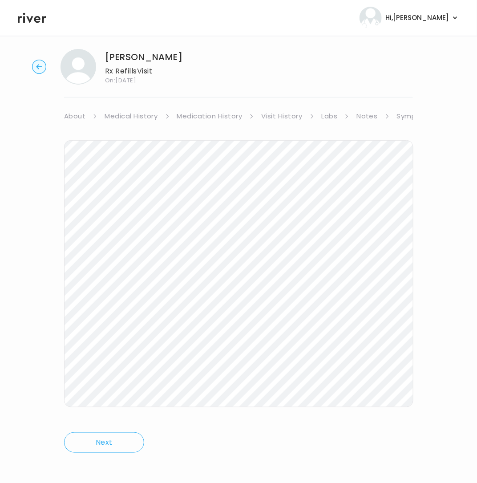
scroll to position [9, 0]
click at [189, 113] on link "Medication History" at bounding box center [209, 115] width 65 height 12
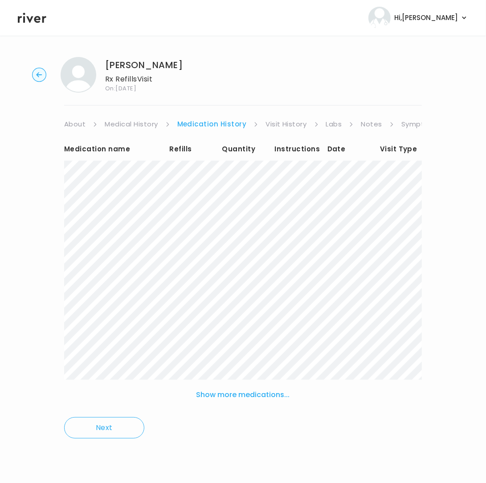
click at [406, 125] on link "Symptoms" at bounding box center [420, 124] width 38 height 12
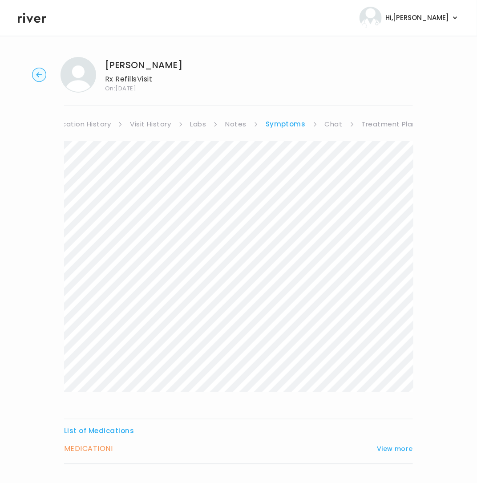
click at [404, 126] on link "Treatment Plan" at bounding box center [389, 124] width 55 height 12
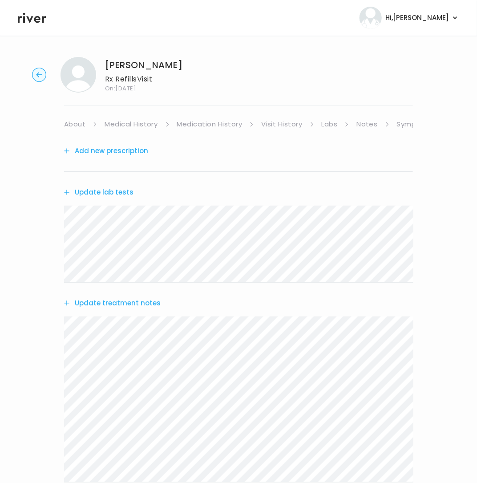
click at [102, 192] on button "Update lab tests" at bounding box center [98, 192] width 69 height 12
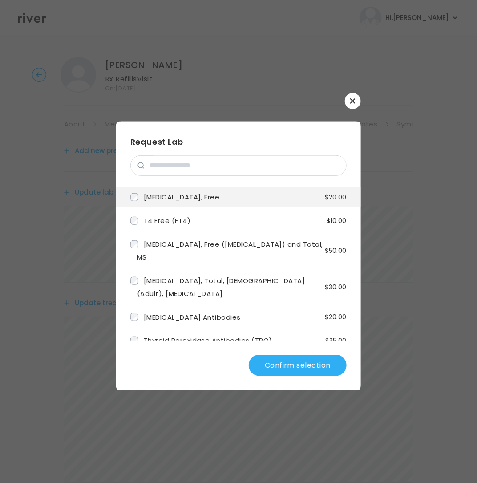
scroll to position [1471, 0]
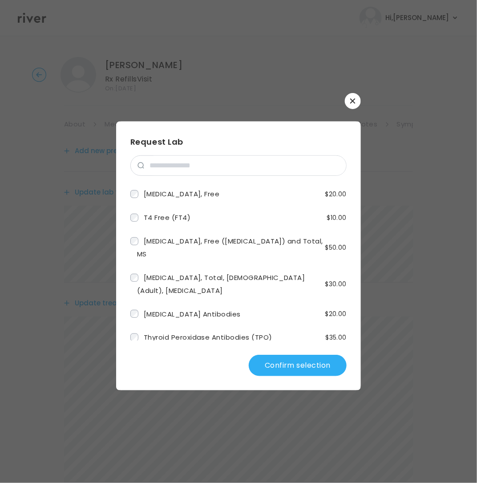
click at [140, 354] on label "TSH" at bounding box center [143, 360] width 26 height 13
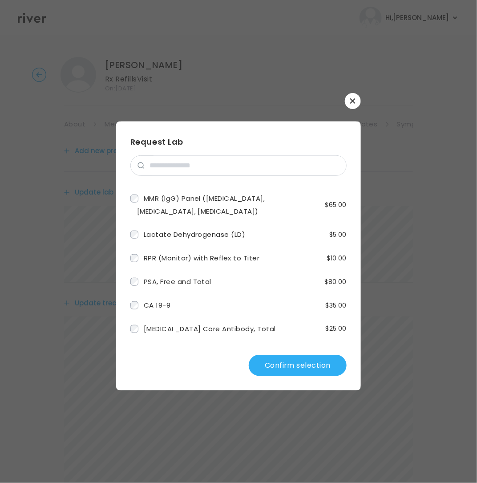
scroll to position [408, 0]
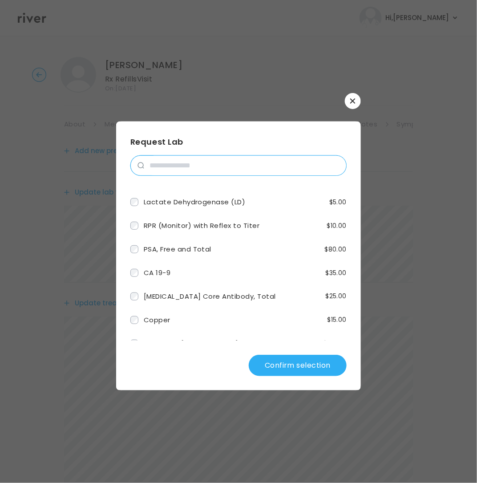
click at [205, 166] on input "search" at bounding box center [245, 166] width 202 height 20
type input "*"
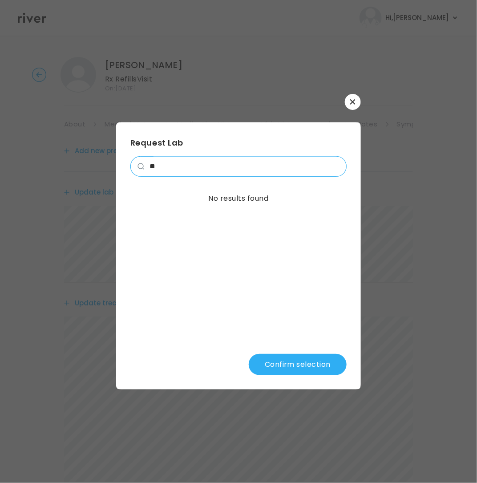
type input "*"
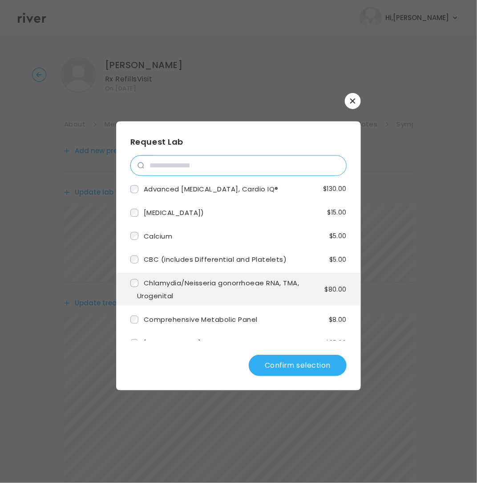
scroll to position [565, 0]
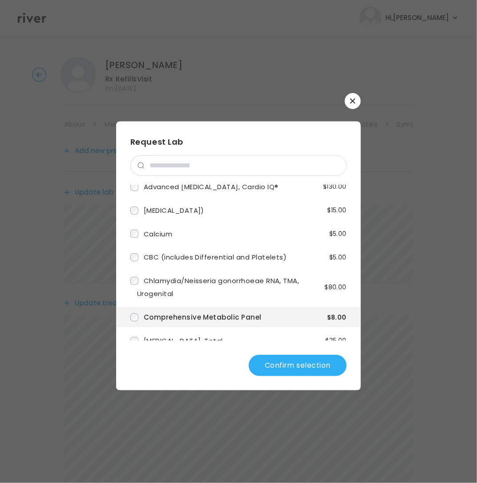
click at [324, 361] on button "Confirm selection" at bounding box center [298, 365] width 98 height 21
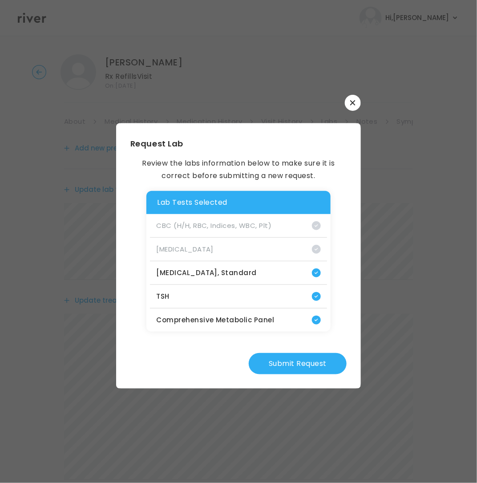
scroll to position [4, 0]
click at [272, 360] on button "Submit Request" at bounding box center [298, 363] width 98 height 21
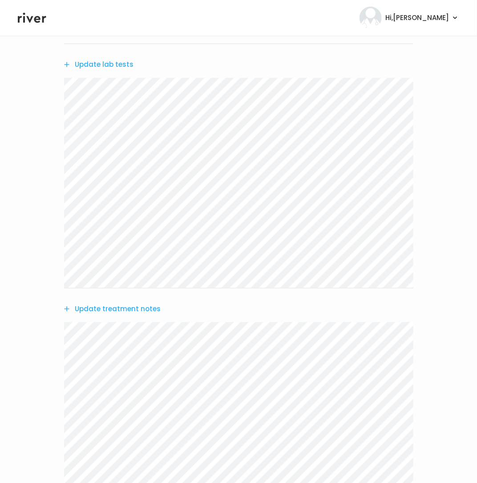
scroll to position [259, 0]
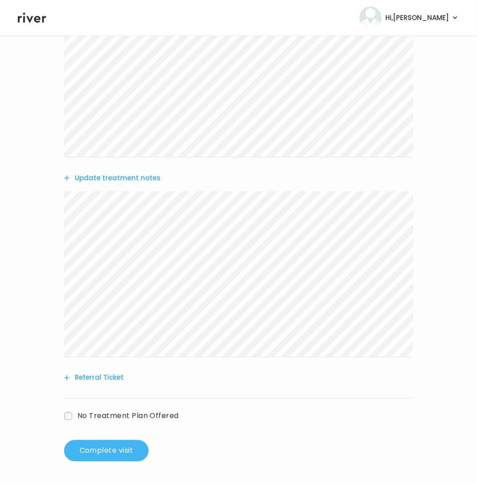
click at [106, 455] on button "Complete visit" at bounding box center [106, 450] width 85 height 21
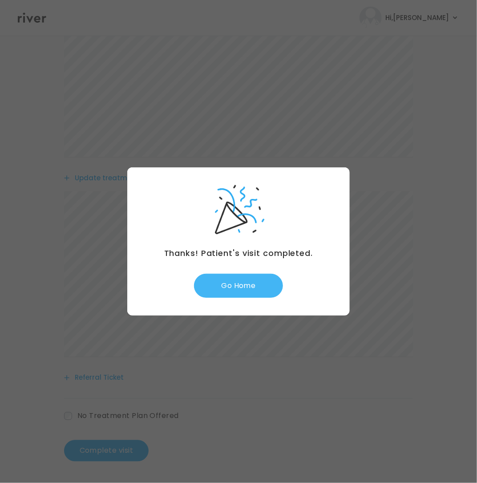
click at [277, 283] on button "Go Home" at bounding box center [238, 286] width 89 height 24
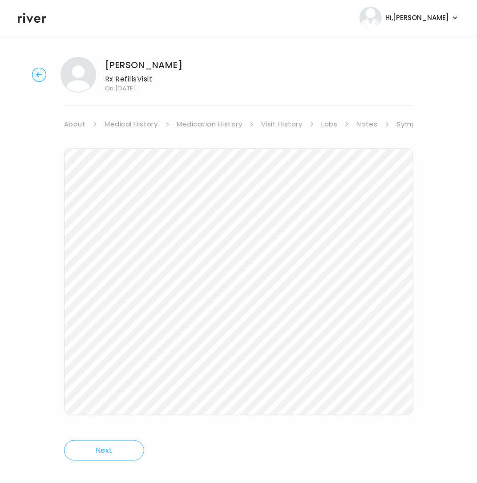
scroll to position [12, 0]
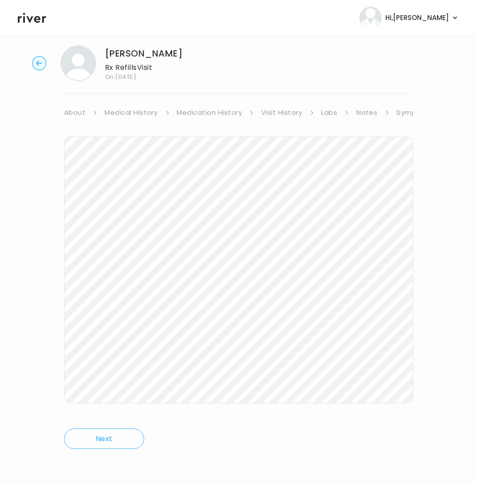
click at [405, 113] on link "Symptoms" at bounding box center [416, 112] width 38 height 12
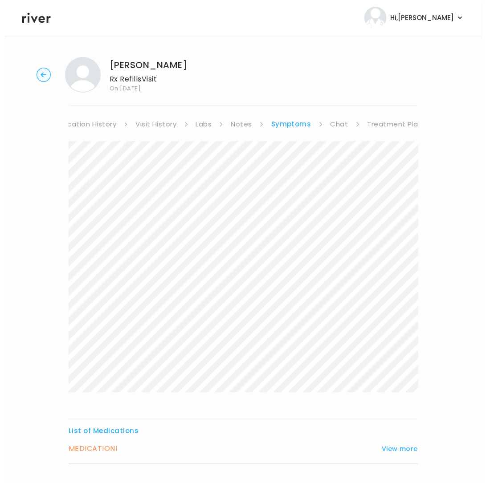
scroll to position [0, 131]
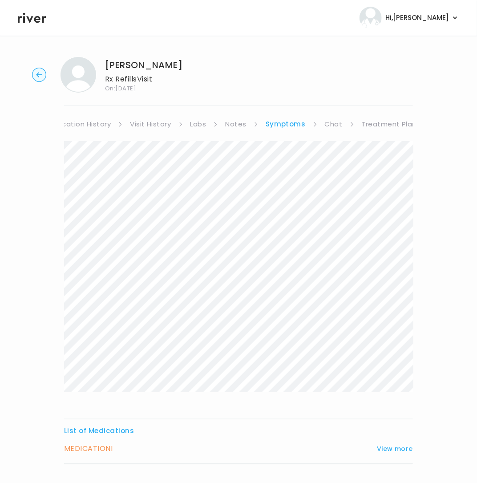
drag, startPoint x: 408, startPoint y: 118, endPoint x: 401, endPoint y: 120, distance: 7.9
click at [402, 119] on link "Treatment Plan" at bounding box center [389, 124] width 55 height 12
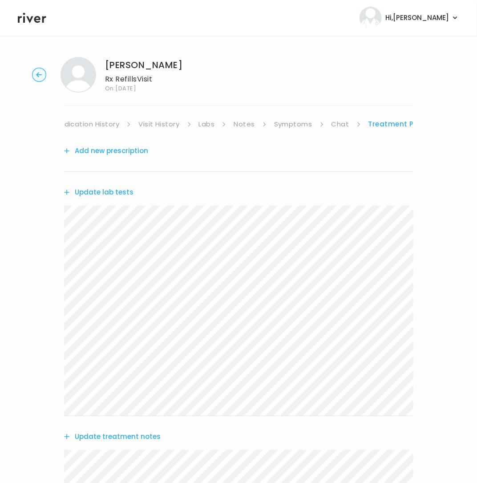
click at [109, 145] on button "Add new prescription" at bounding box center [106, 151] width 84 height 12
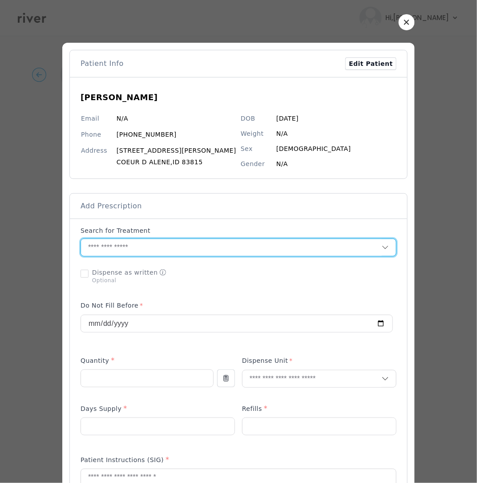
click at [193, 249] on input "text" at bounding box center [231, 247] width 301 height 17
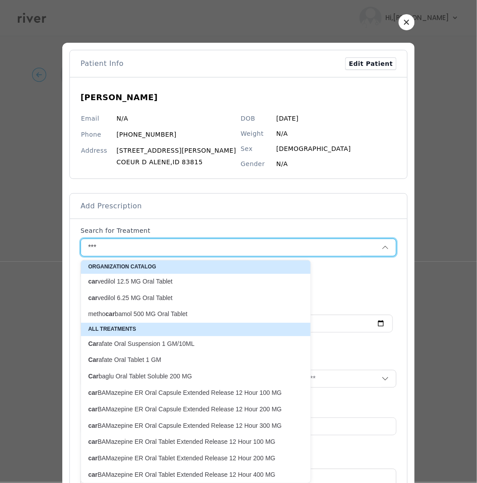
click at [172, 295] on p "car vedilol 6.25 MG Oral Tablet" at bounding box center [190, 298] width 205 height 8
type input "**********"
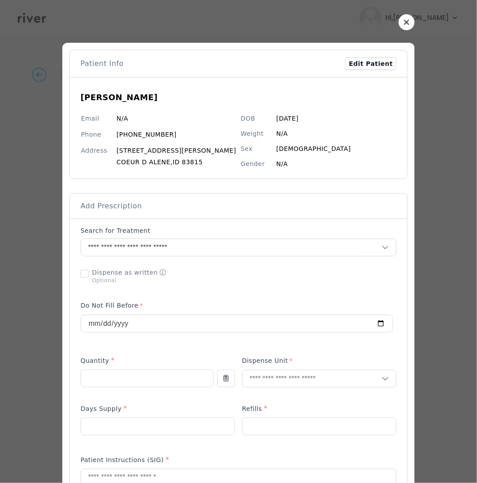
click at [121, 369] on div "Quantity *" at bounding box center [147, 362] width 133 height 14
click at [123, 374] on input "number" at bounding box center [147, 378] width 132 height 17
type input "**"
click at [304, 379] on input "text" at bounding box center [312, 378] width 139 height 17
type input "***"
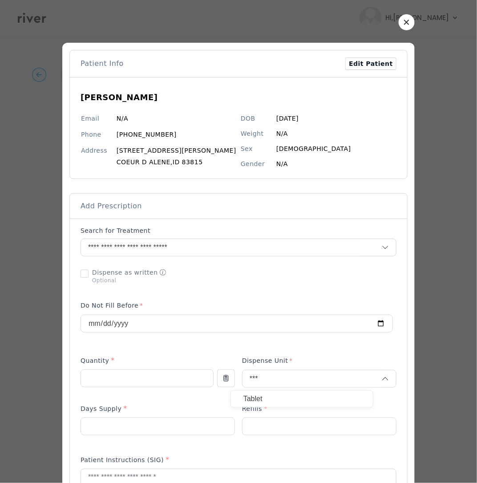
click at [257, 401] on p "Tablet" at bounding box center [302, 399] width 117 height 13
click at [122, 431] on input "number" at bounding box center [158, 426] width 154 height 17
type input "**"
click at [297, 430] on input "number" at bounding box center [320, 426] width 154 height 17
type input "*"
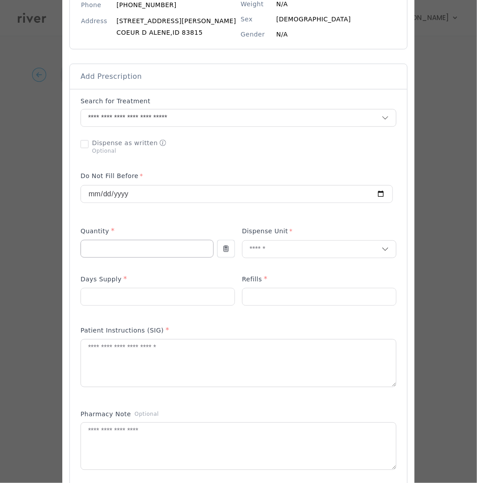
scroll to position [130, 0]
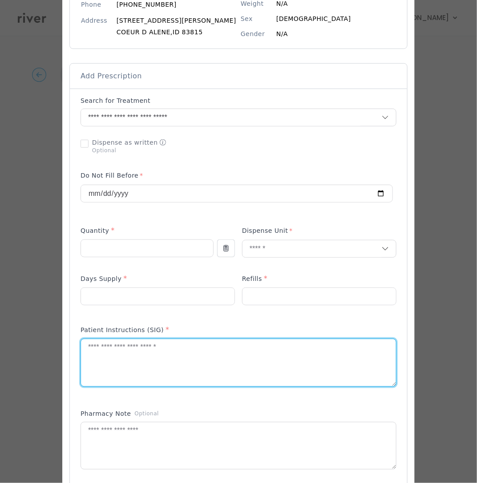
click at [124, 361] on textarea at bounding box center [238, 362] width 315 height 47
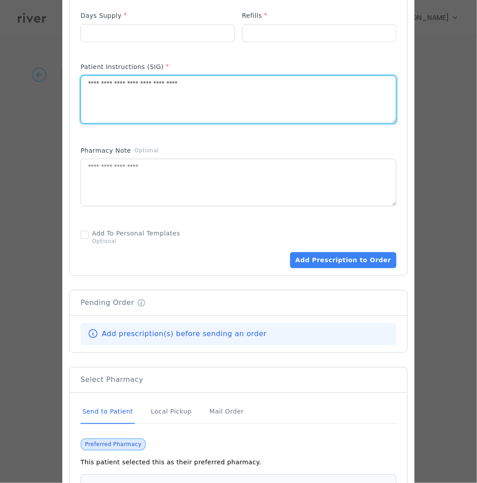
scroll to position [448, 0]
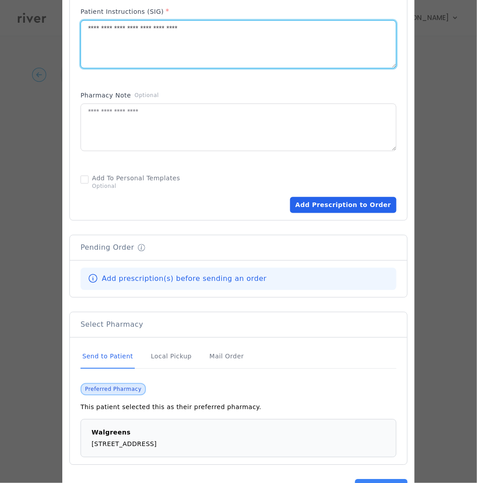
type textarea "**********"
click at [313, 207] on button "Add Prescription to Order" at bounding box center [343, 205] width 106 height 16
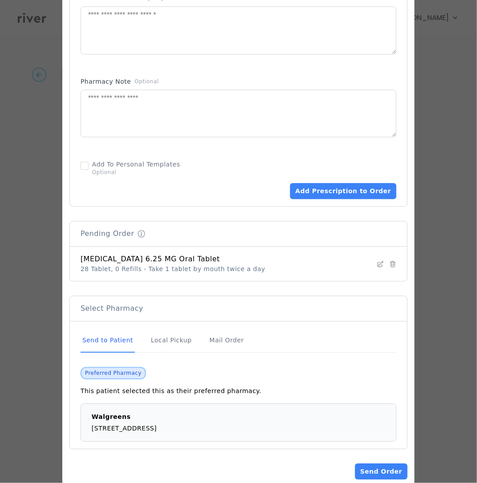
scroll to position [482, 0]
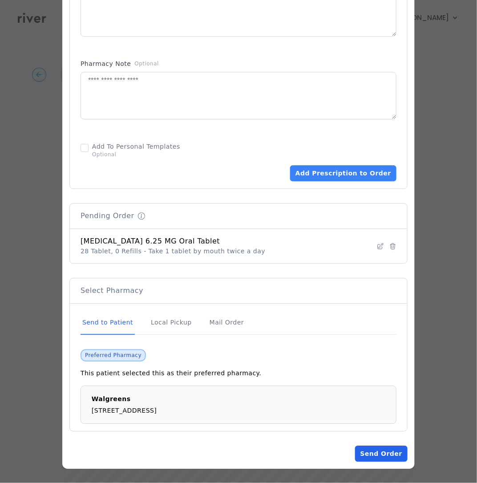
click at [370, 453] on button "Send Order" at bounding box center [381, 454] width 53 height 16
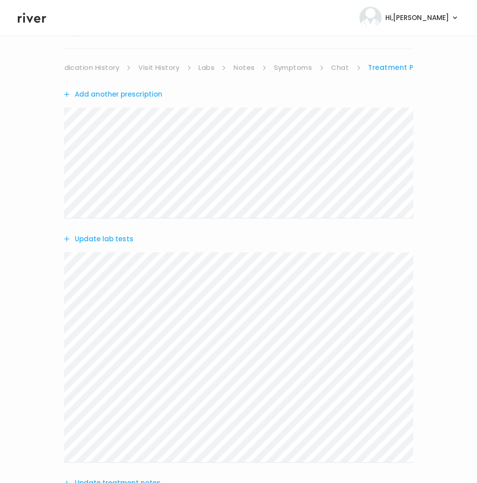
scroll to position [0, 0]
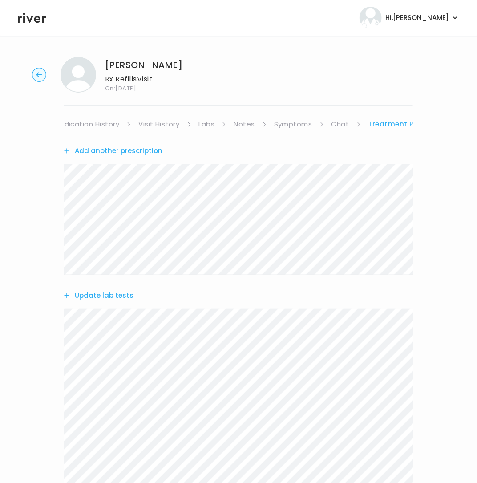
click at [34, 74] on circle "button" at bounding box center [40, 75] width 14 height 14
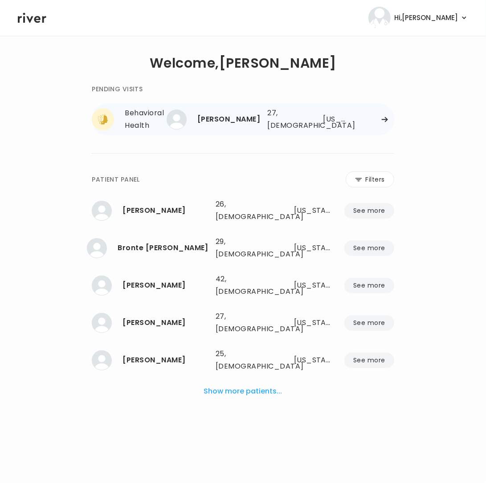
click at [233, 117] on div "Payton Hinson-Williams" at bounding box center [228, 119] width 63 height 12
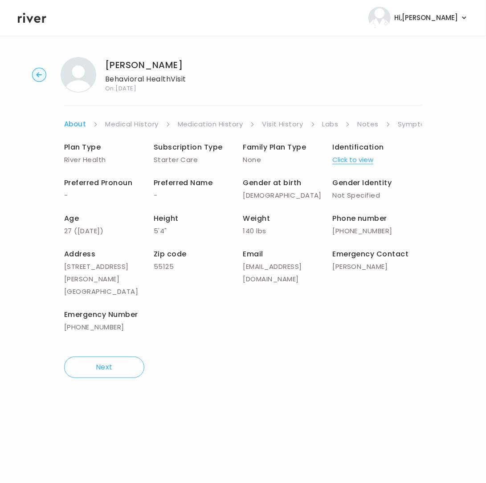
click at [412, 125] on link "Symptoms" at bounding box center [417, 124] width 38 height 12
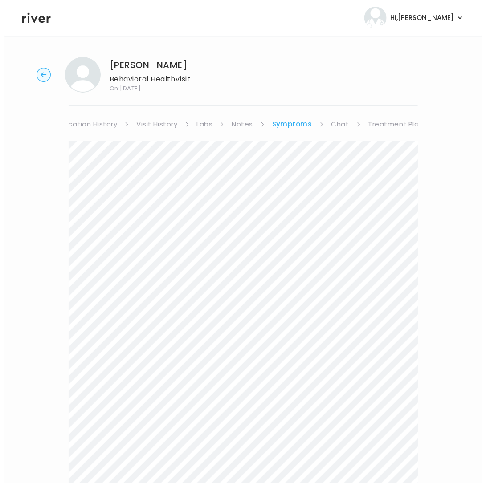
scroll to position [0, 131]
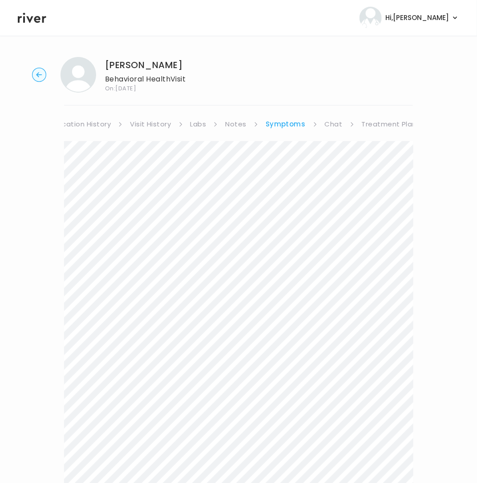
click at [396, 125] on link "Treatment Plan" at bounding box center [389, 124] width 55 height 12
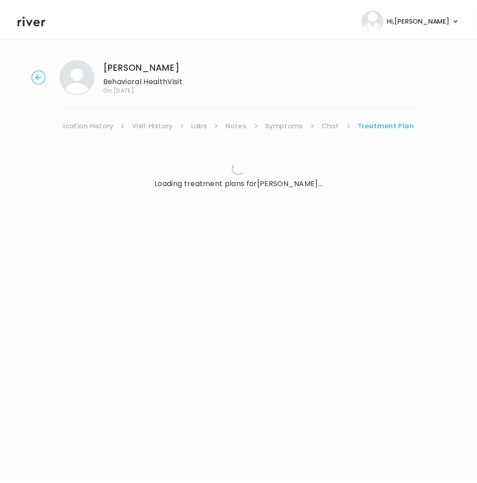
scroll to position [0, 123]
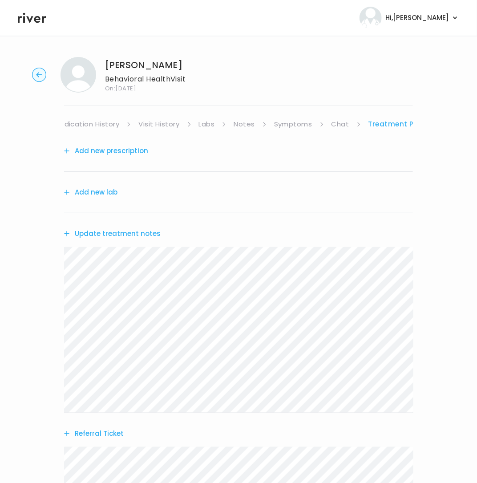
click at [337, 124] on link "Chat" at bounding box center [341, 124] width 18 height 12
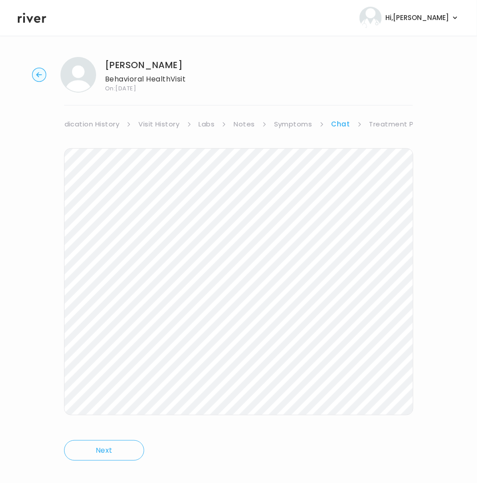
scroll to position [12, 0]
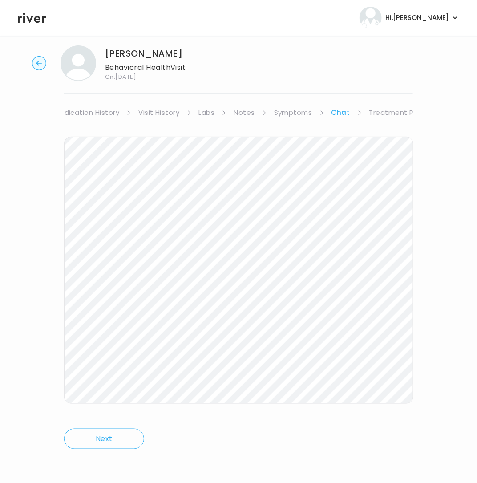
click at [396, 110] on link "Treatment Plan" at bounding box center [397, 112] width 55 height 12
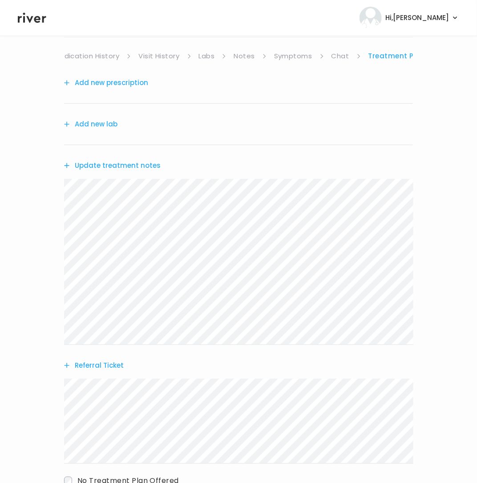
scroll to position [133, 0]
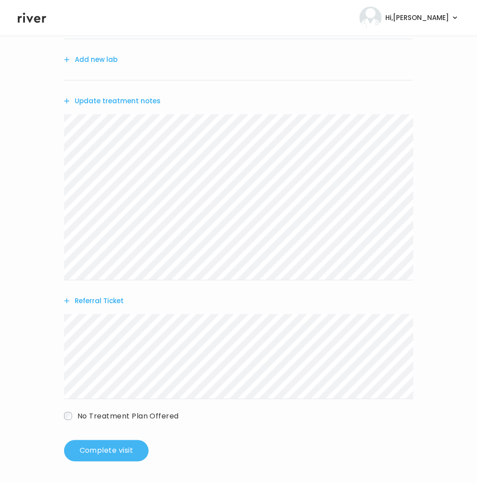
click at [98, 451] on button "Complete visit" at bounding box center [106, 450] width 85 height 21
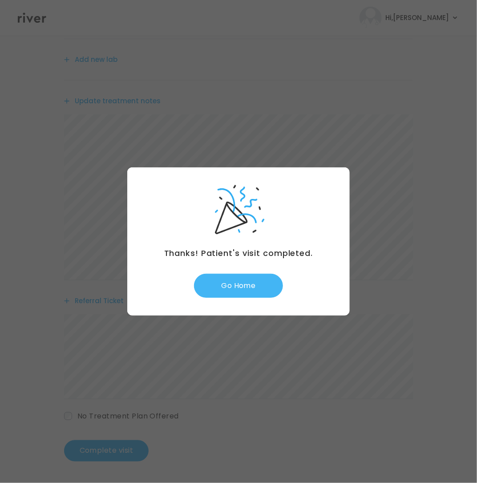
click at [239, 285] on button "Go Home" at bounding box center [238, 286] width 89 height 24
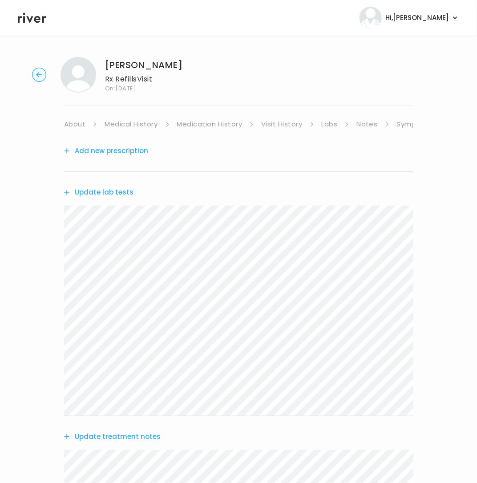
click at [191, 122] on link "Medication History" at bounding box center [209, 124] width 65 height 12
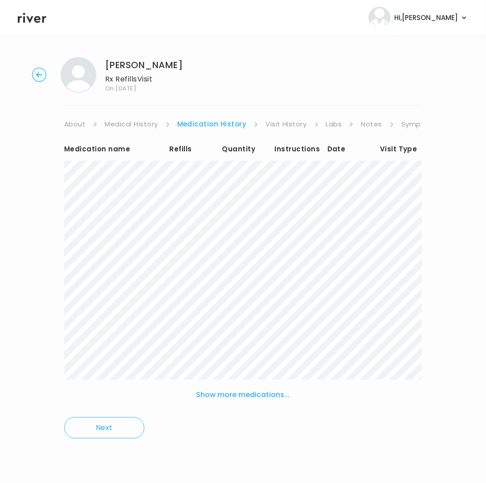
drag, startPoint x: 280, startPoint y: 122, endPoint x: 284, endPoint y: 129, distance: 8.2
click at [280, 123] on link "Visit History" at bounding box center [285, 124] width 41 height 12
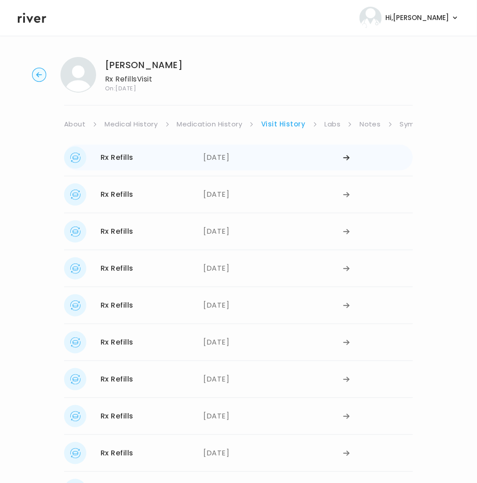
click at [224, 162] on div "[DATE]" at bounding box center [274, 157] width 140 height 22
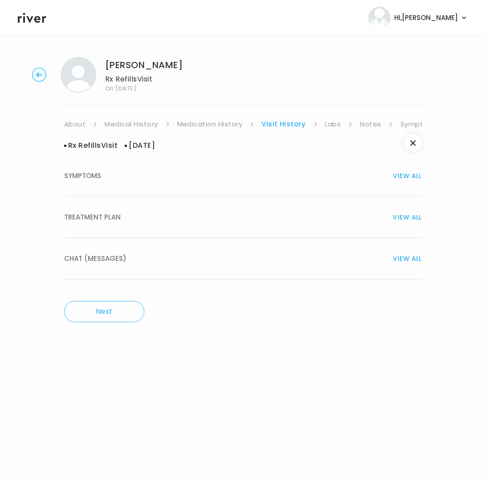
click at [98, 209] on button "TREATMENT PLAN VIEW ALL" at bounding box center [243, 217] width 358 height 41
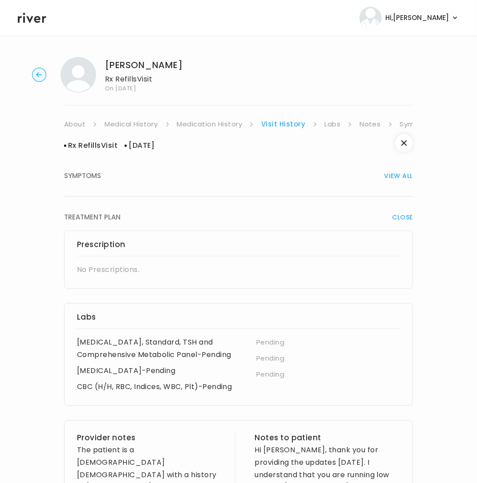
click at [228, 121] on link "Medication History" at bounding box center [209, 124] width 65 height 12
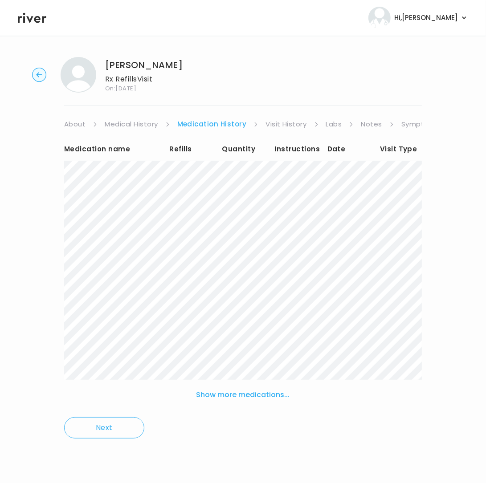
click at [277, 126] on link "Visit History" at bounding box center [285, 124] width 41 height 12
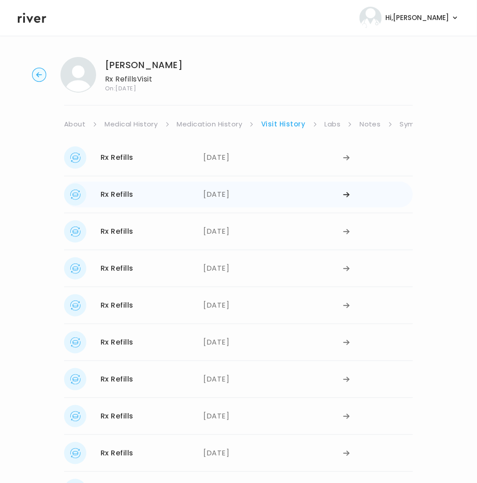
click at [228, 200] on div "[DATE]" at bounding box center [274, 194] width 140 height 22
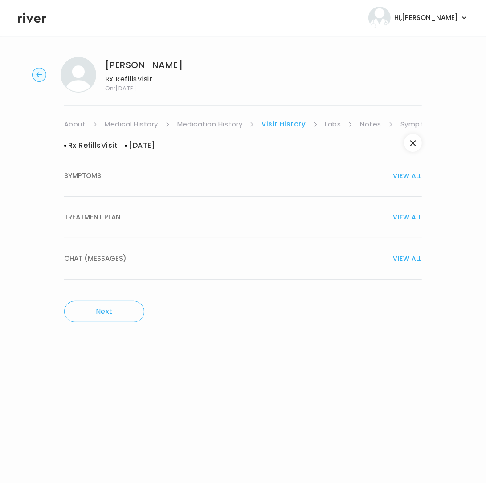
click at [123, 212] on div "TREATMENT PLAN VIEW ALL" at bounding box center [243, 217] width 358 height 12
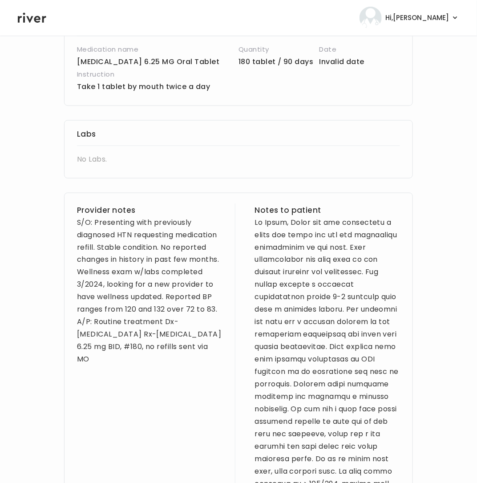
scroll to position [122, 0]
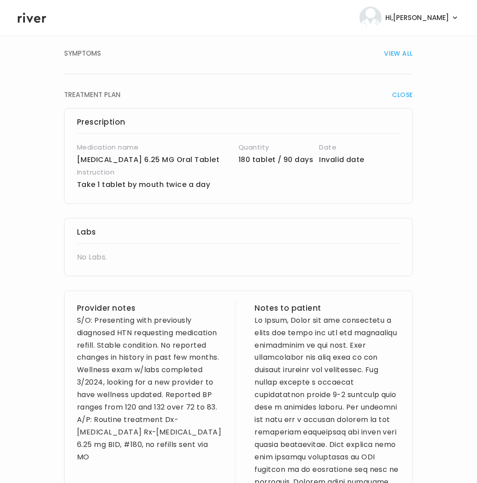
click at [82, 183] on p "Take 1 tablet by mouth twice a day" at bounding box center [211, 185] width 269 height 12
drag, startPoint x: 89, startPoint y: 185, endPoint x: 214, endPoint y: 185, distance: 125.6
click at [214, 185] on p "Take 1 tablet by mouth twice a day" at bounding box center [211, 185] width 269 height 12
copy p "Take 1 tablet by mouth twice a day"
